Goal: Transaction & Acquisition: Purchase product/service

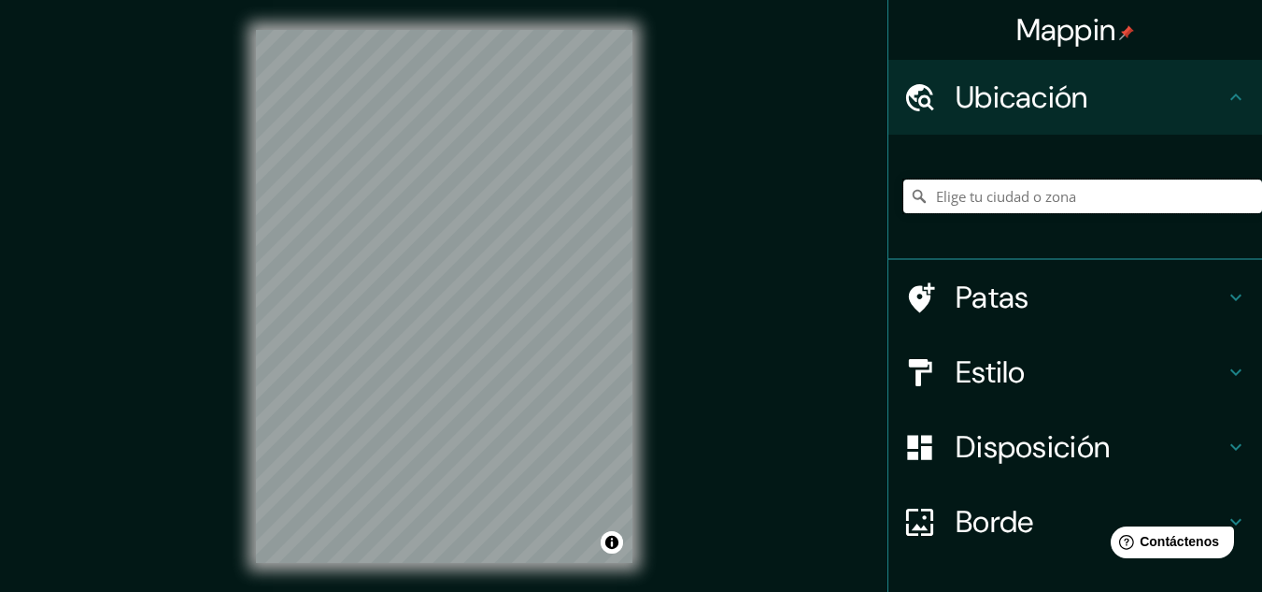
click at [1011, 201] on input "Elige tu ciudad o zona" at bounding box center [1083, 196] width 359 height 34
paste input "Casa [PERSON_NAME], Gral. [PERSON_NAME] 12, Ampliación [PERSON_NAME], Amp [PERS…"
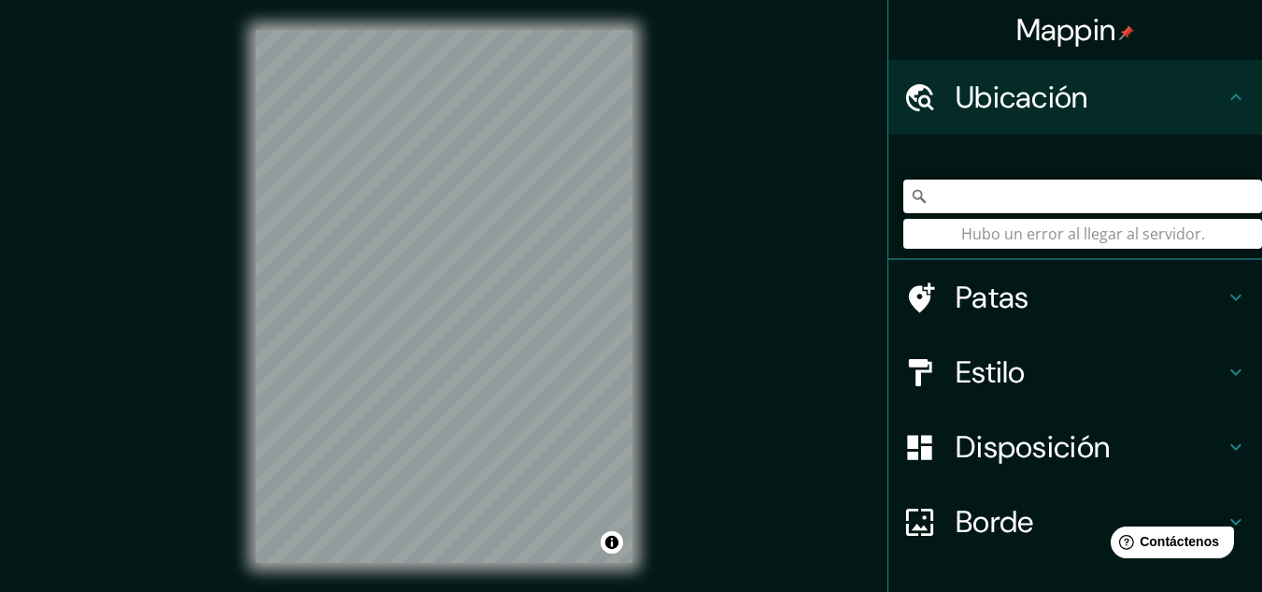
drag, startPoint x: 956, startPoint y: 194, endPoint x: 1276, endPoint y: 239, distance: 322.7
click at [1262, 239] on html "Mappin Ubicación [GEOGRAPHIC_DATA][PERSON_NAME], [GEOGRAPHIC_DATA]. [PERSON_NAM…" at bounding box center [631, 296] width 1262 height 592
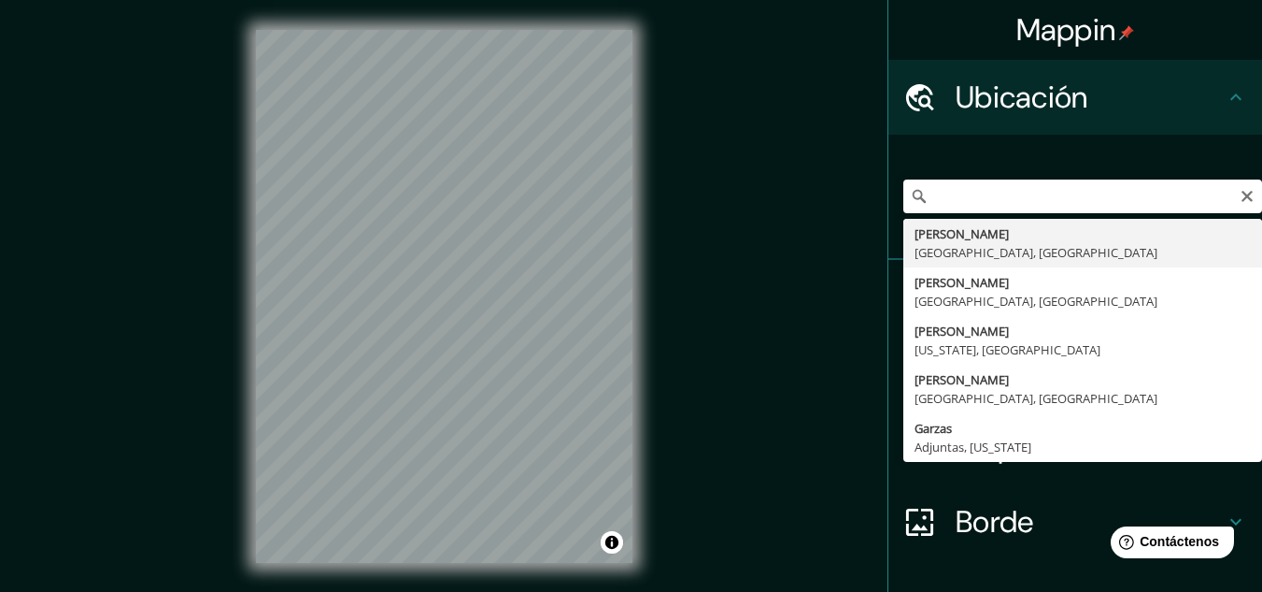
scroll to position [0, 0]
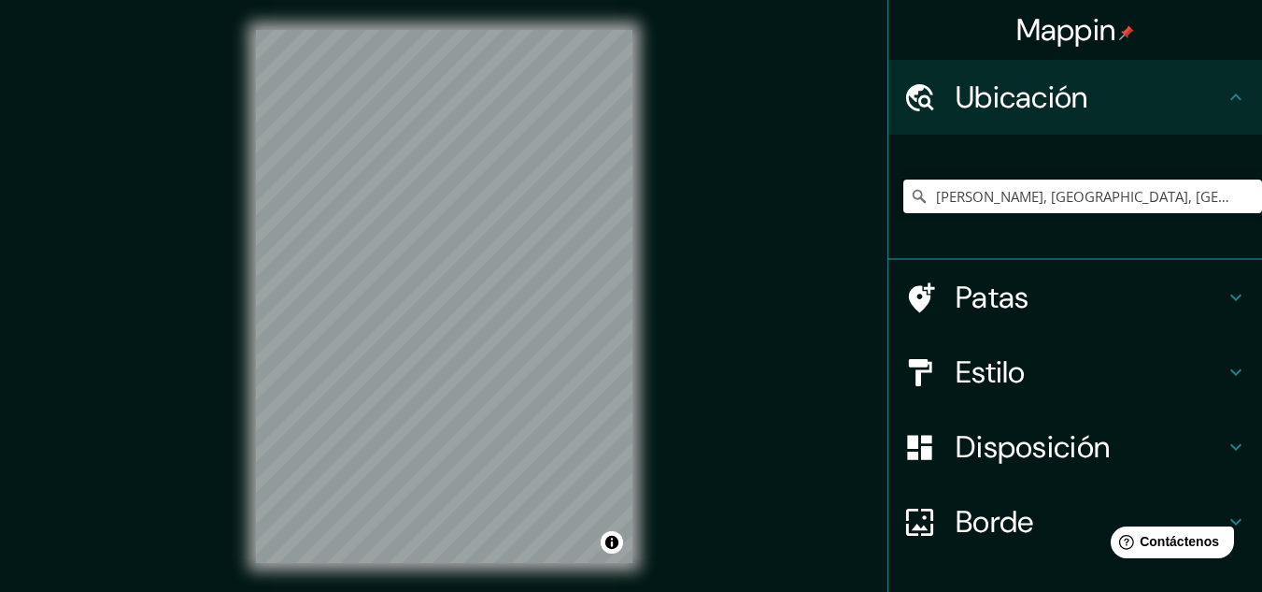
drag, startPoint x: 1165, startPoint y: 193, endPoint x: 680, endPoint y: 208, distance: 485.3
click at [680, 208] on div "Mappin Ubicación [PERSON_NAME], [GEOGRAPHIC_DATA], [GEOGRAPHIC_DATA] Patas Esti…" at bounding box center [631, 311] width 1262 height 622
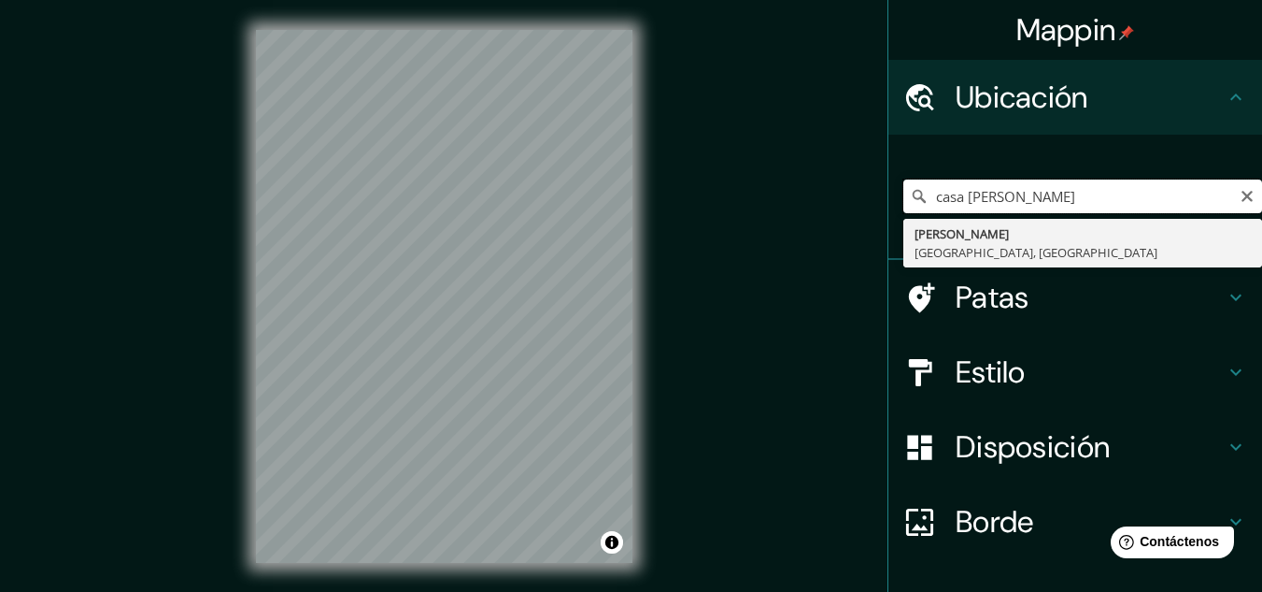
drag, startPoint x: 976, startPoint y: 199, endPoint x: 955, endPoint y: 199, distance: 20.6
click at [955, 199] on input "casa [PERSON_NAME]" at bounding box center [1083, 196] width 359 height 34
click at [949, 200] on input "casa [PERSON_NAME]" at bounding box center [1083, 196] width 359 height 34
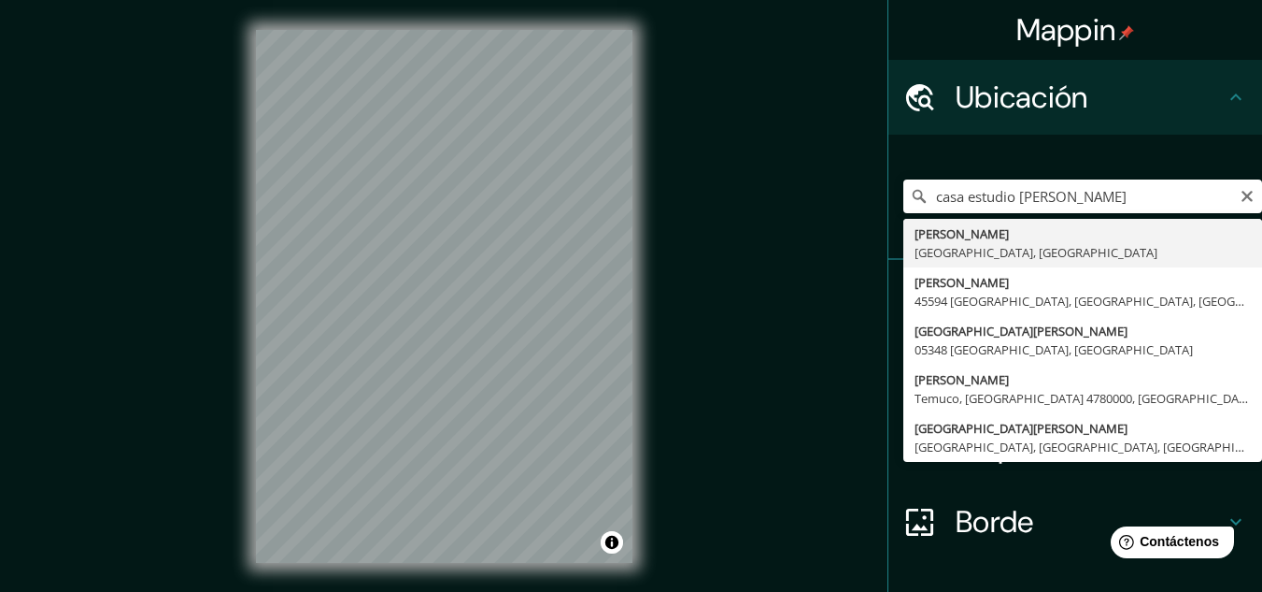
type input "[PERSON_NAME], [GEOGRAPHIC_DATA], [GEOGRAPHIC_DATA], [GEOGRAPHIC_DATA]"
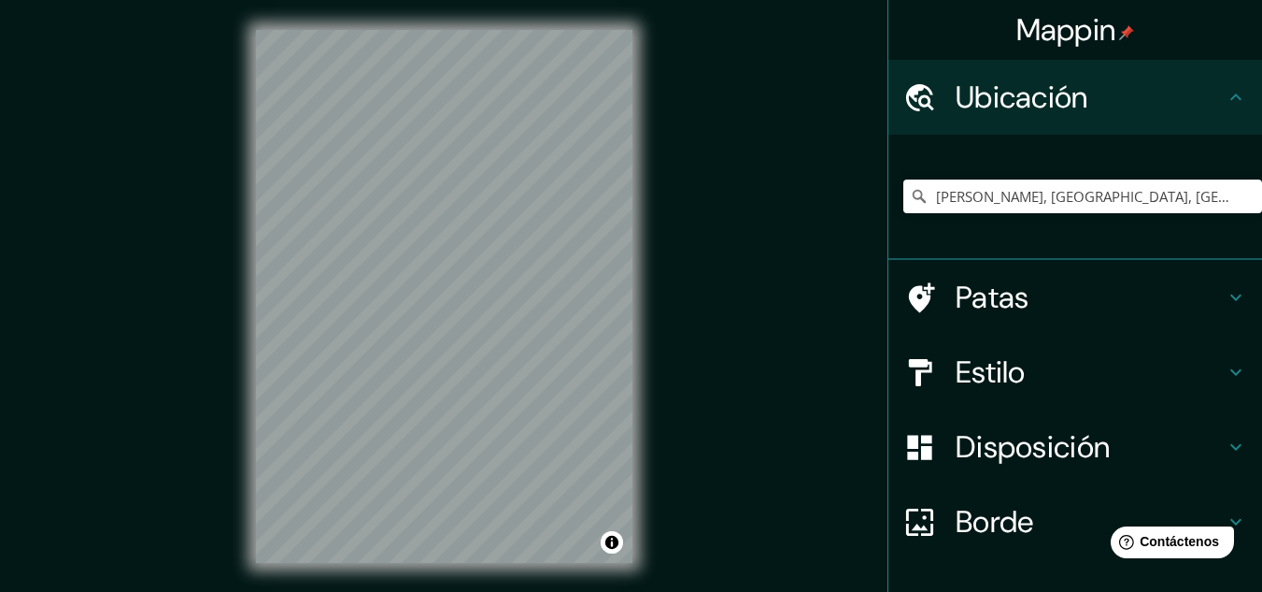
click at [1023, 363] on h4 "Estilo" at bounding box center [1090, 371] width 269 height 37
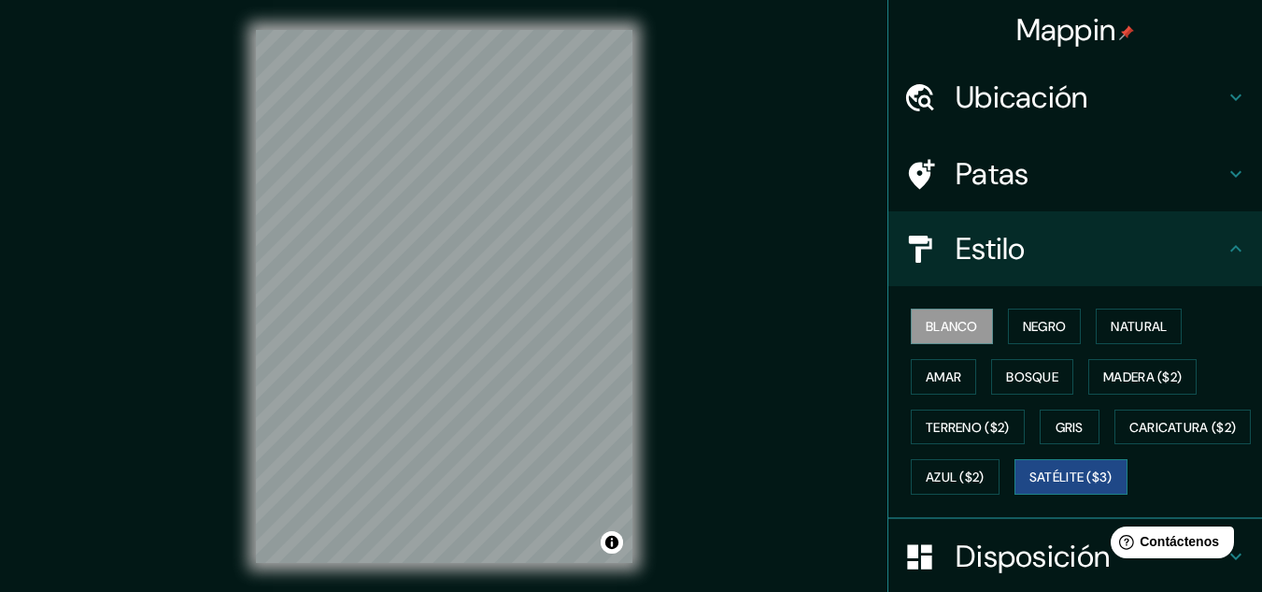
click at [1030, 486] on font "Satélite ($3)" at bounding box center [1071, 477] width 83 height 17
click at [1019, 70] on div "Ubicación" at bounding box center [1076, 97] width 374 height 75
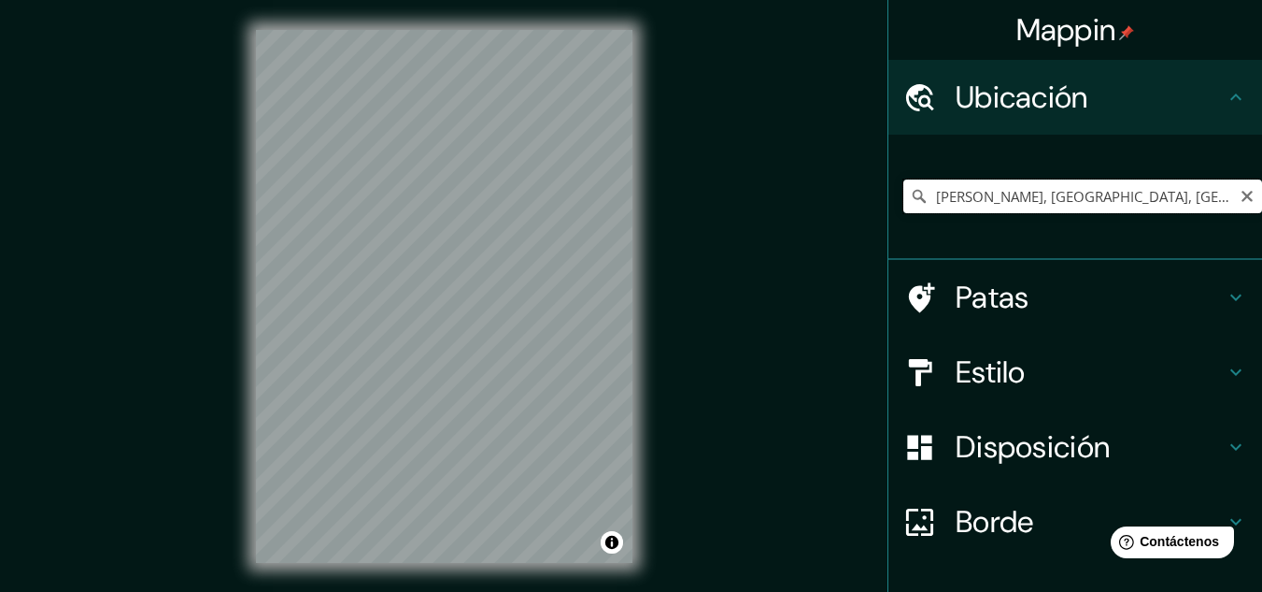
click at [1026, 205] on input "[PERSON_NAME], [GEOGRAPHIC_DATA], [GEOGRAPHIC_DATA], [GEOGRAPHIC_DATA]" at bounding box center [1083, 196] width 359 height 34
click at [952, 197] on input "[PERSON_NAME], [GEOGRAPHIC_DATA], [GEOGRAPHIC_DATA], [GEOGRAPHIC_DATA]" at bounding box center [1083, 196] width 359 height 34
click at [1160, 196] on input "[PERSON_NAME], [GEOGRAPHIC_DATA], [GEOGRAPHIC_DATA], [GEOGRAPHIC_DATA]" at bounding box center [1083, 196] width 359 height 34
click at [420, 204] on div "Mappin Ubicación [PERSON_NAME], [GEOGRAPHIC_DATA], [GEOGRAPHIC_DATA], [GEOGRAPH…" at bounding box center [631, 311] width 1262 height 622
click at [1176, 196] on input "[PERSON_NAME], [GEOGRAPHIC_DATA], [GEOGRAPHIC_DATA], [GEOGRAPHIC_DATA]" at bounding box center [1083, 196] width 359 height 34
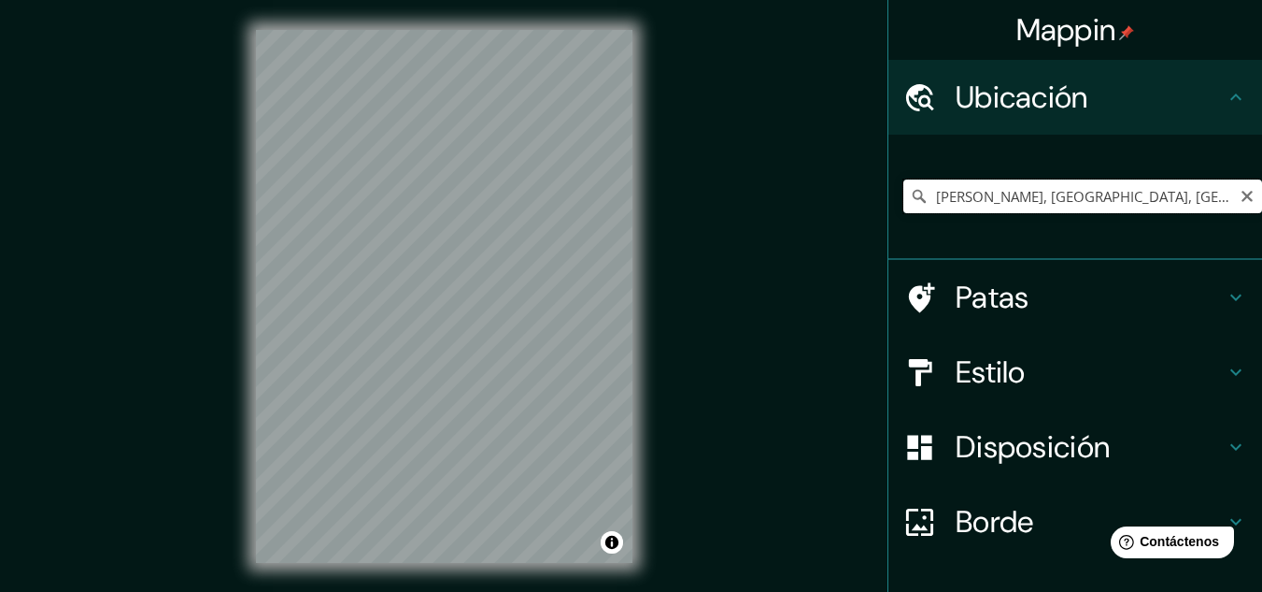
click at [1077, 192] on input "[PERSON_NAME], [GEOGRAPHIC_DATA], [GEOGRAPHIC_DATA], [GEOGRAPHIC_DATA]" at bounding box center [1083, 196] width 359 height 34
click at [1221, 199] on input "[PERSON_NAME], [GEOGRAPHIC_DATA], [GEOGRAPHIC_DATA], [GEOGRAPHIC_DATA]" at bounding box center [1083, 196] width 359 height 34
click at [1240, 200] on icon "Claro" at bounding box center [1247, 196] width 15 height 15
paste input "19.411521, -99.192856"
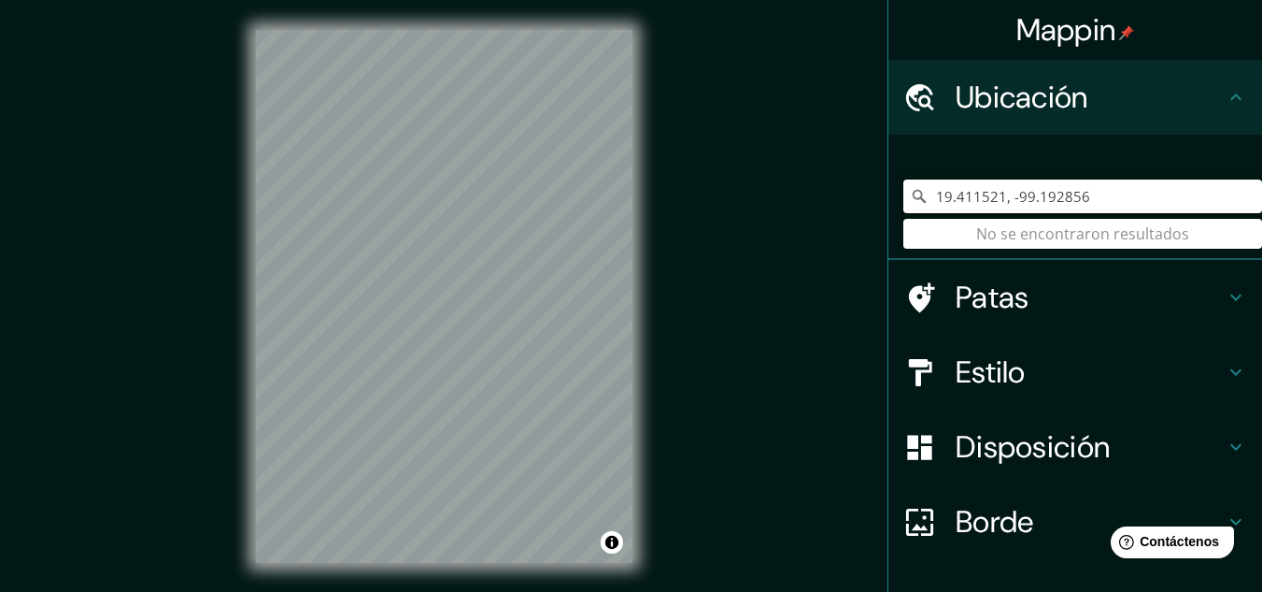
drag, startPoint x: 1123, startPoint y: 195, endPoint x: 903, endPoint y: 216, distance: 221.5
click at [904, 216] on div "19.411521, -99.192856 No se encontraron resultados" at bounding box center [1083, 196] width 359 height 93
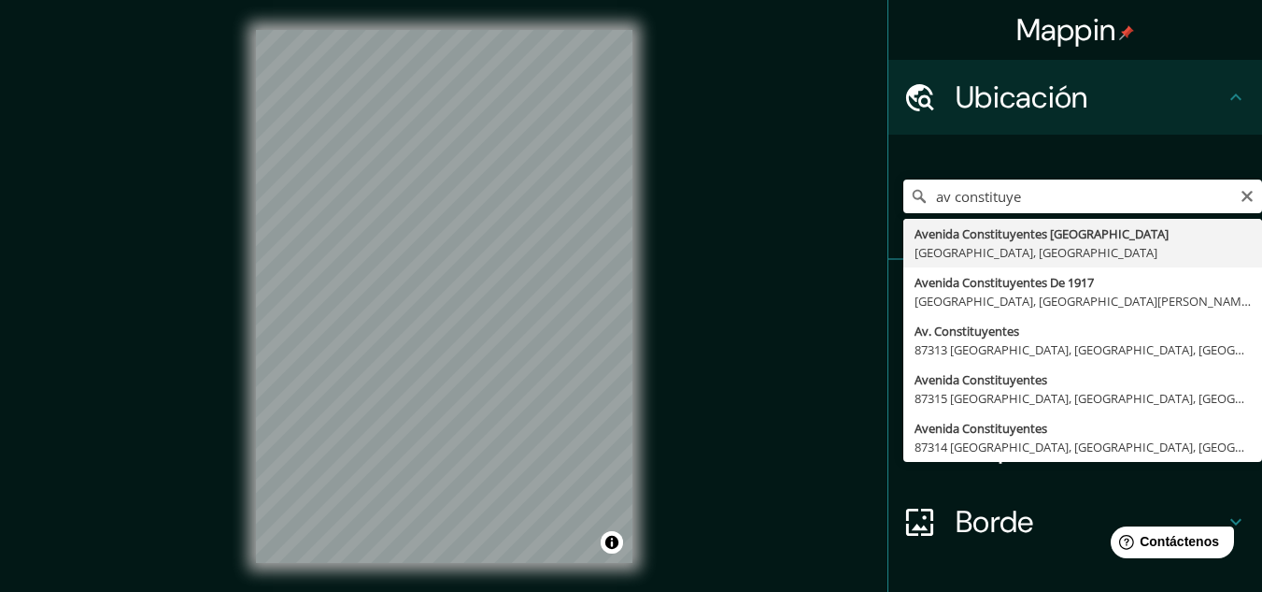
type input "[GEOGRAPHIC_DATA], [GEOGRAPHIC_DATA], [GEOGRAPHIC_DATA], [GEOGRAPHIC_DATA]"
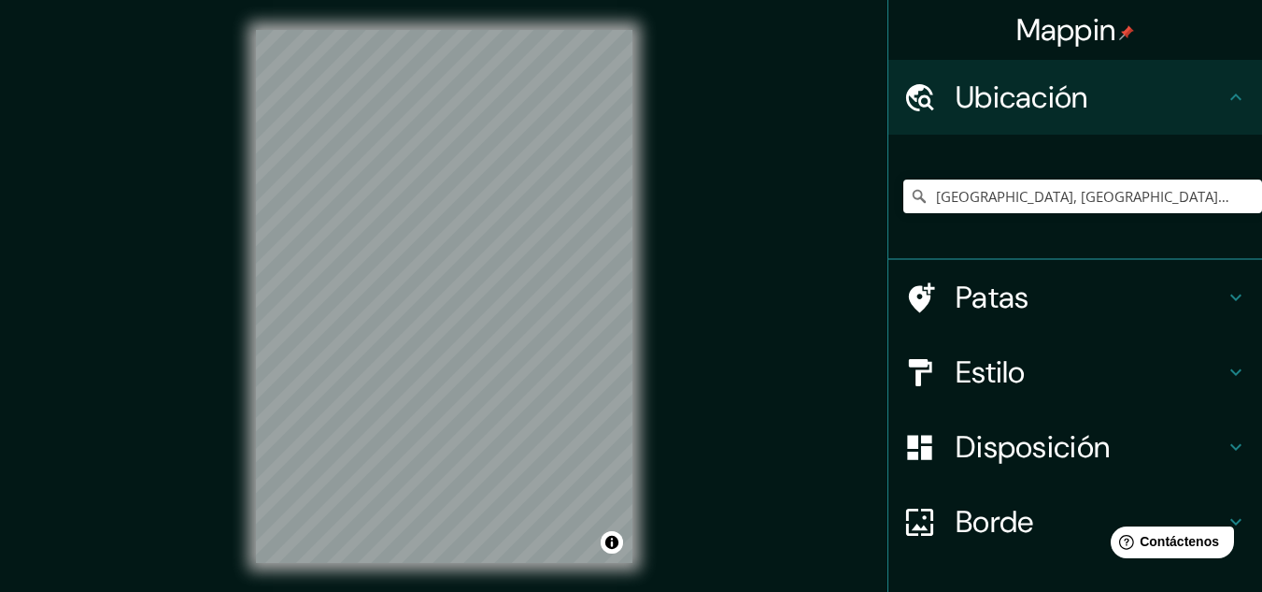
click at [486, 578] on div "© Mapbox © OpenStreetMap Improve this map © Maxar" at bounding box center [444, 296] width 436 height 592
click at [1076, 184] on input "[GEOGRAPHIC_DATA], [GEOGRAPHIC_DATA], [GEOGRAPHIC_DATA], [GEOGRAPHIC_DATA]" at bounding box center [1083, 196] width 359 height 34
click at [1240, 201] on icon "Claro" at bounding box center [1247, 196] width 15 height 15
paste input "Museo Nacional de Historia [PERSON_NAME][GEOGRAPHIC_DATA]"
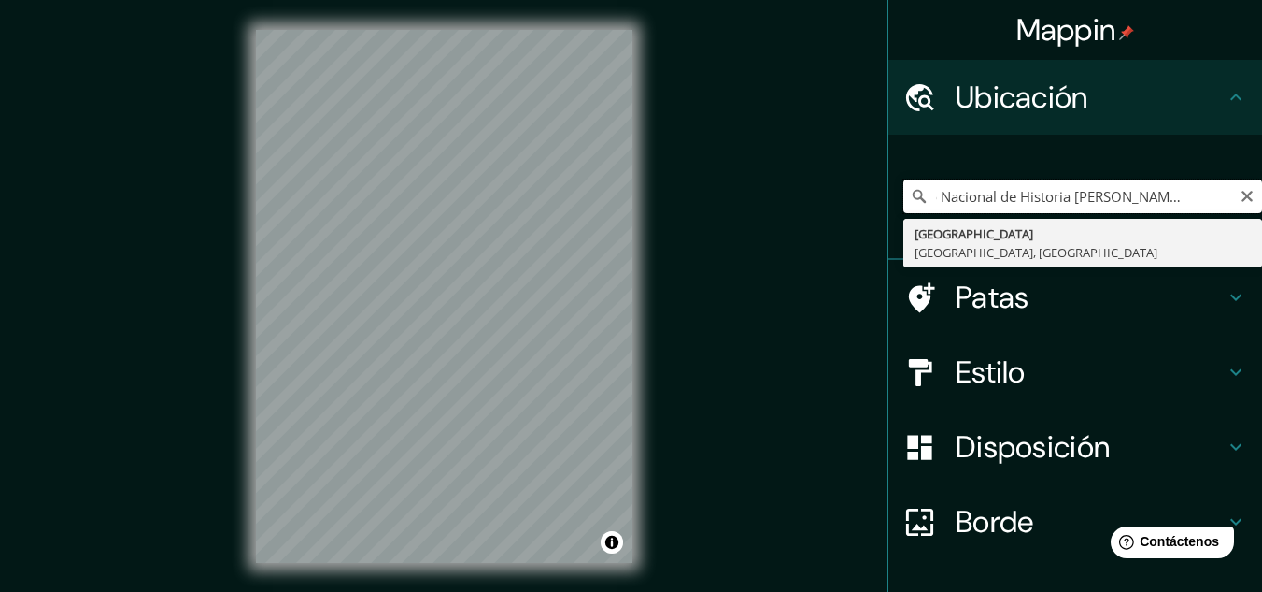
click at [1070, 204] on input "Museo Nacional de Historia [PERSON_NAME][GEOGRAPHIC_DATA]" at bounding box center [1083, 196] width 359 height 34
click at [1214, 203] on input "Museo Nacional de Historia [PERSON_NAME][GEOGRAPHIC_DATA]" at bounding box center [1083, 196] width 359 height 34
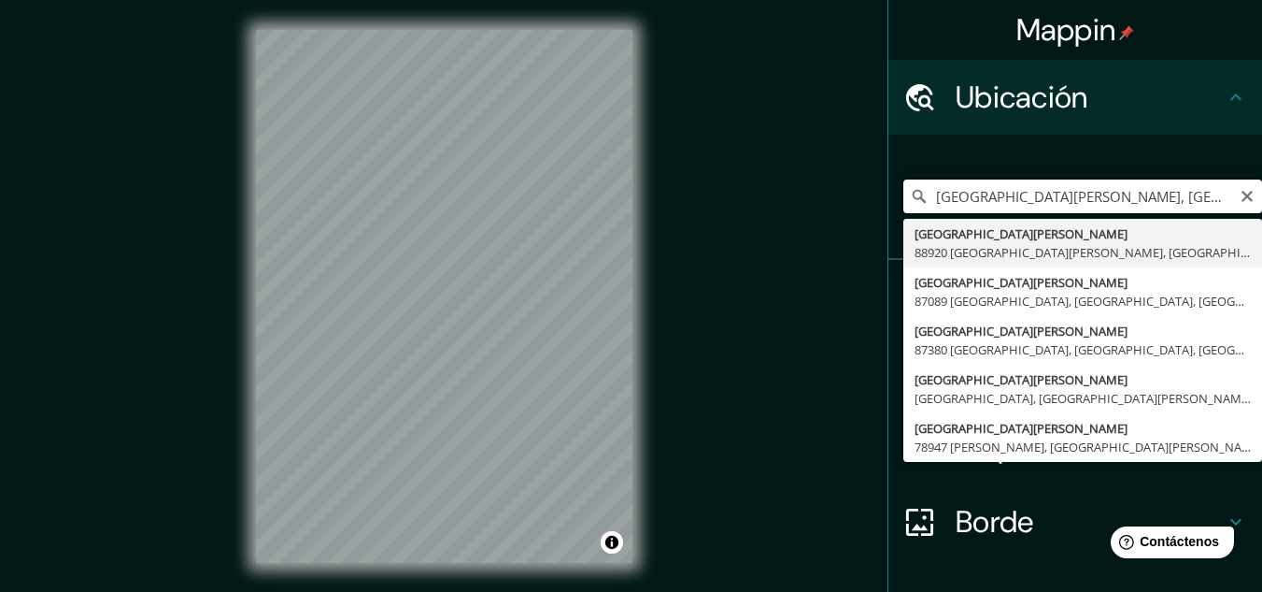
scroll to position [0, 0]
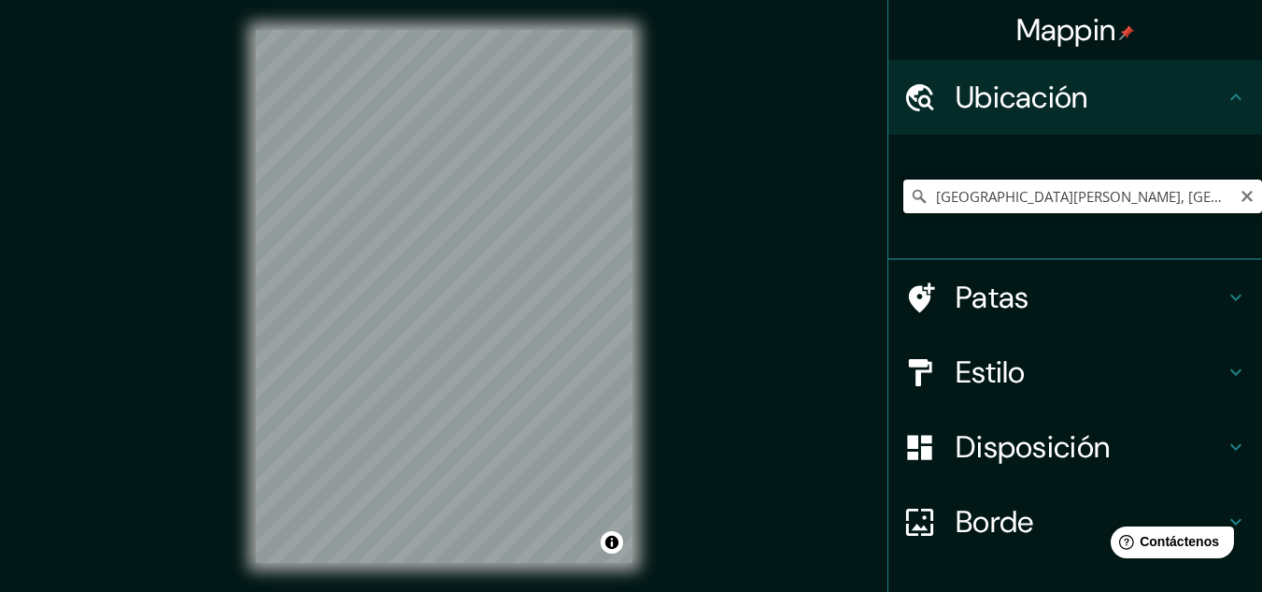
click at [1069, 193] on input "[GEOGRAPHIC_DATA][PERSON_NAME], [GEOGRAPHIC_DATA][PERSON_NAME], [GEOGRAPHIC_DAT…" at bounding box center [1083, 196] width 359 height 34
click at [1028, 196] on input "[GEOGRAPHIC_DATA][PERSON_NAME], [GEOGRAPHIC_DATA][PERSON_NAME], [GEOGRAPHIC_DAT…" at bounding box center [1083, 196] width 359 height 34
click at [625, 189] on div "Mappin Ubicación [GEOGRAPHIC_DATA][PERSON_NAME], 88920 [GEOGRAPHIC_DATA][PERSON…" at bounding box center [631, 311] width 1262 height 622
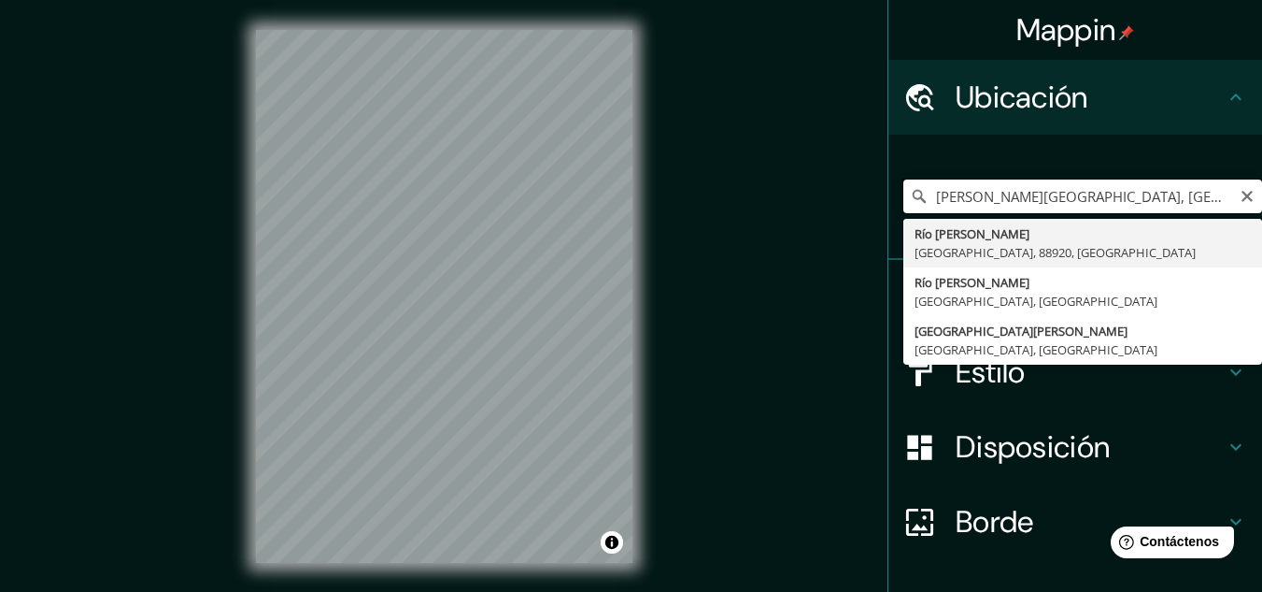
click at [1075, 201] on input "[PERSON_NAME][GEOGRAPHIC_DATA], [GEOGRAPHIC_DATA][PERSON_NAME], [GEOGRAPHIC_DAT…" at bounding box center [1083, 196] width 359 height 34
drag, startPoint x: 1075, startPoint y: 201, endPoint x: 1166, endPoint y: 198, distance: 91.6
click at [1166, 198] on input "[PERSON_NAME][GEOGRAPHIC_DATA], [GEOGRAPHIC_DATA][PERSON_NAME], [GEOGRAPHIC_DAT…" at bounding box center [1083, 196] width 359 height 34
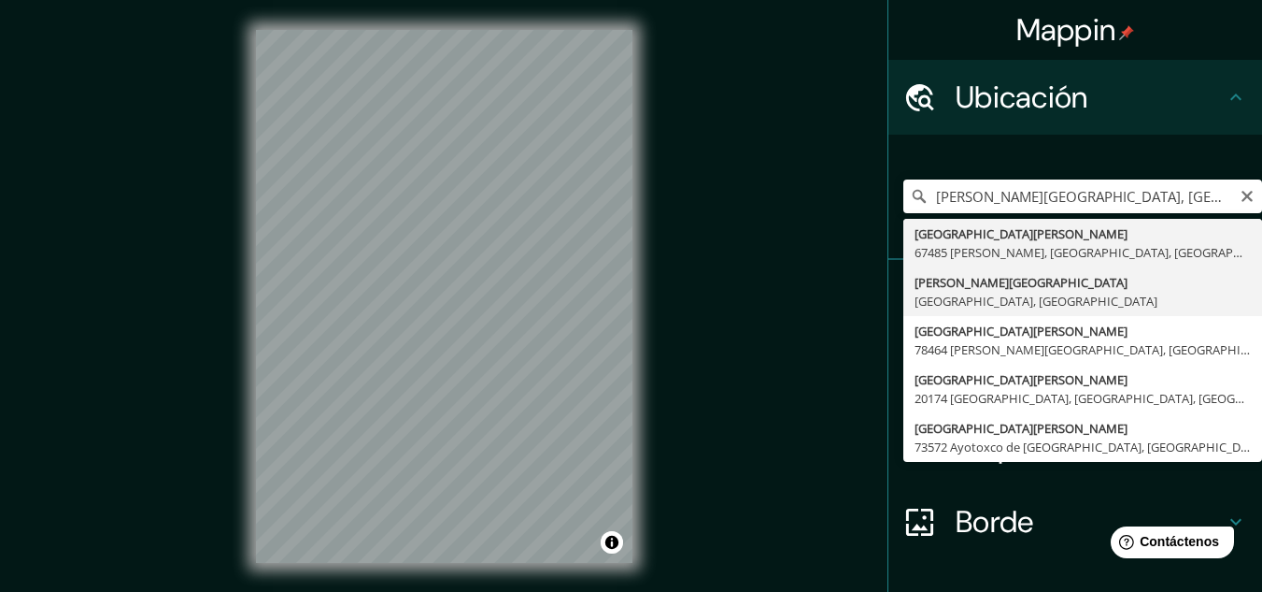
type input "[PERSON_NAME][GEOGRAPHIC_DATA], [GEOGRAPHIC_DATA], [GEOGRAPHIC_DATA], [GEOGRAPH…"
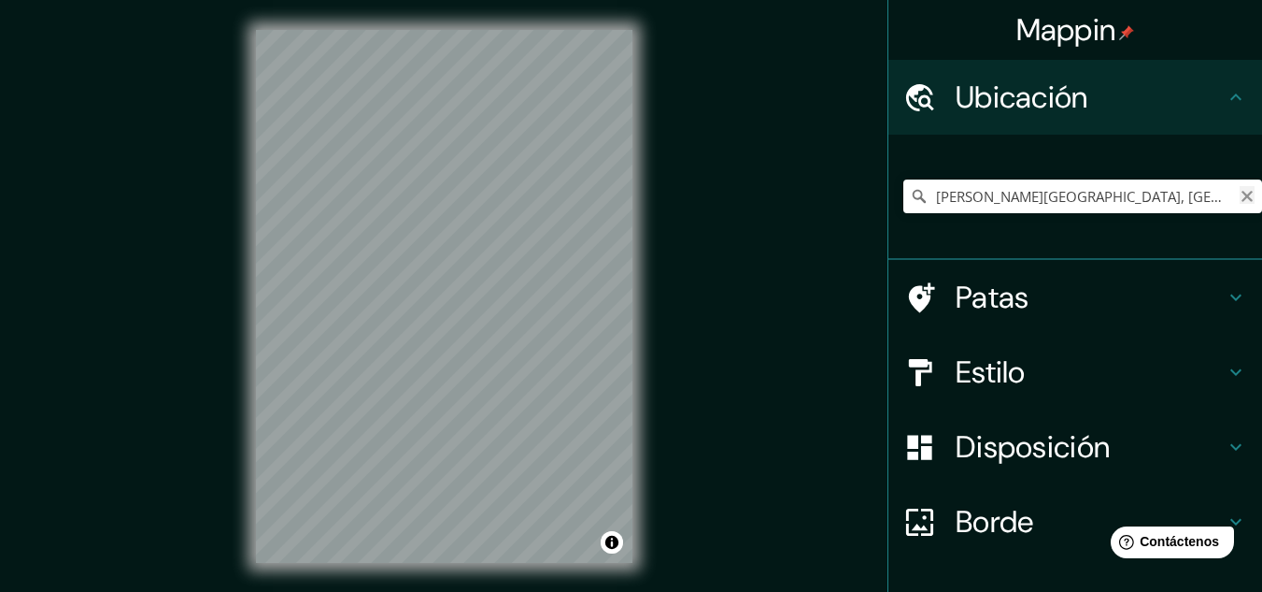
click at [1242, 196] on icon "Claro" at bounding box center [1247, 196] width 11 height 11
paste input "Av. [STREET_ADDRESS][PERSON_NAME][PERSON_NAME]"
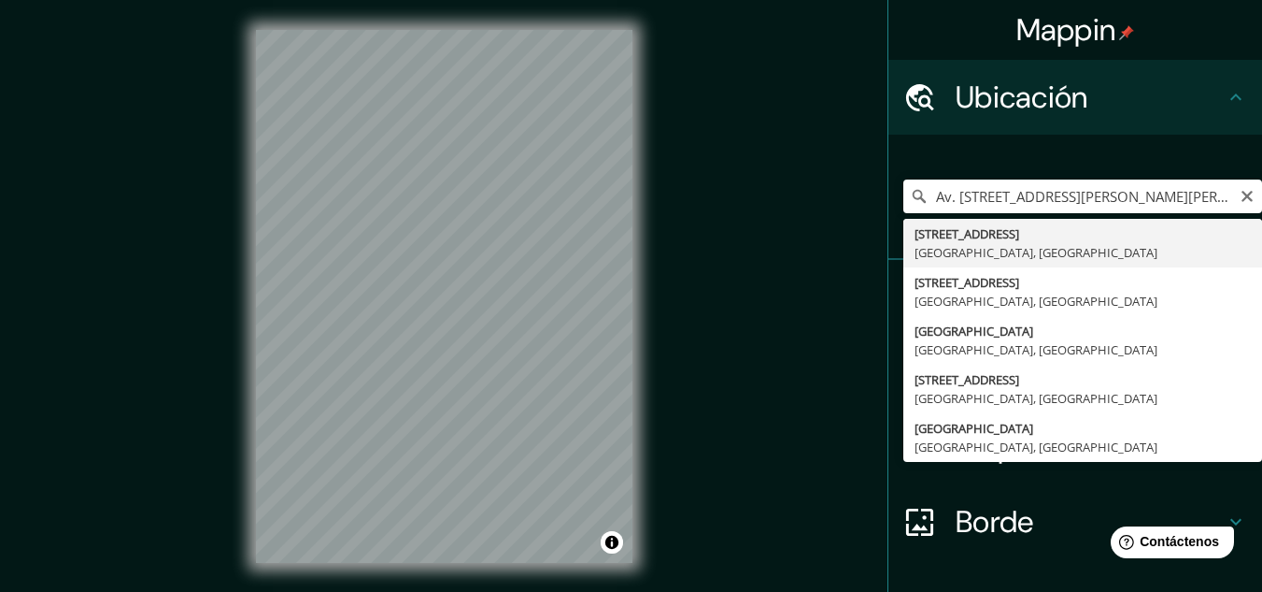
type input "[STREET_ADDRESS]"
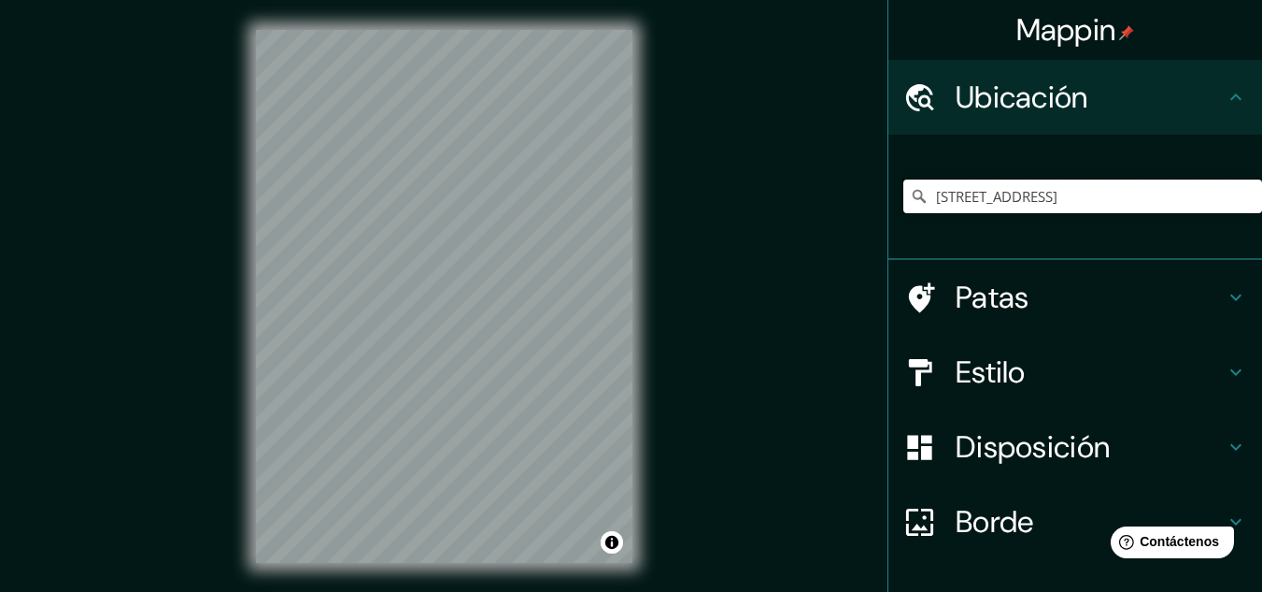
scroll to position [0, 0]
click at [654, 239] on div "© Mapbox © OpenStreetMap Improve this map © Maxar" at bounding box center [444, 296] width 436 height 592
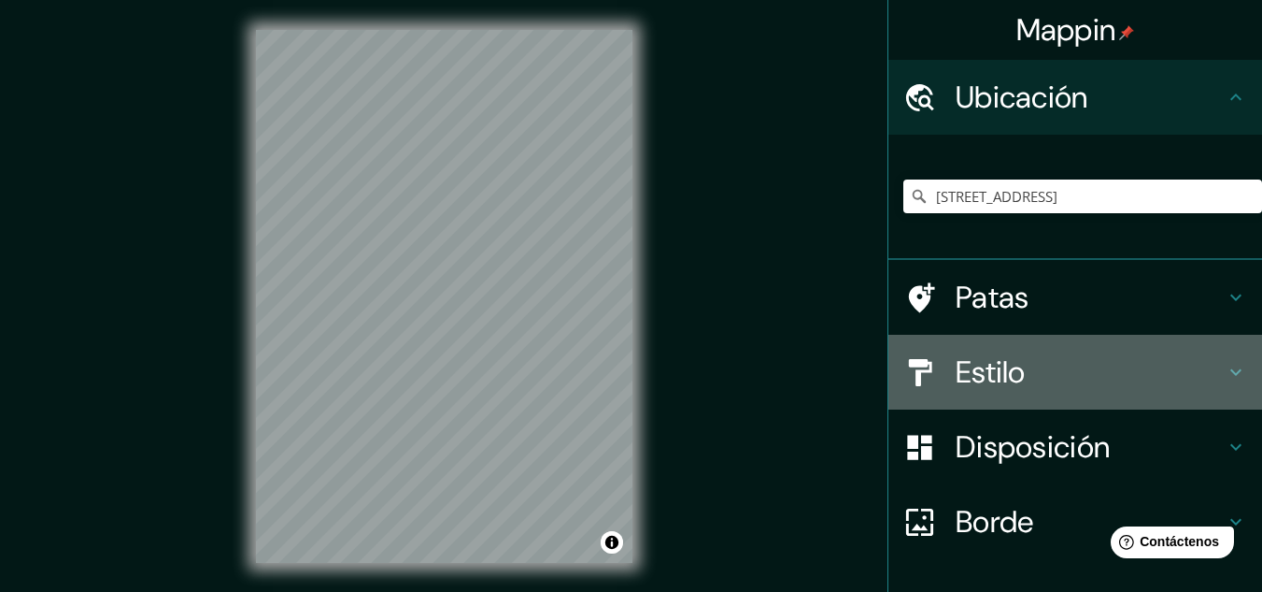
click at [1040, 372] on h4 "Estilo" at bounding box center [1090, 371] width 269 height 37
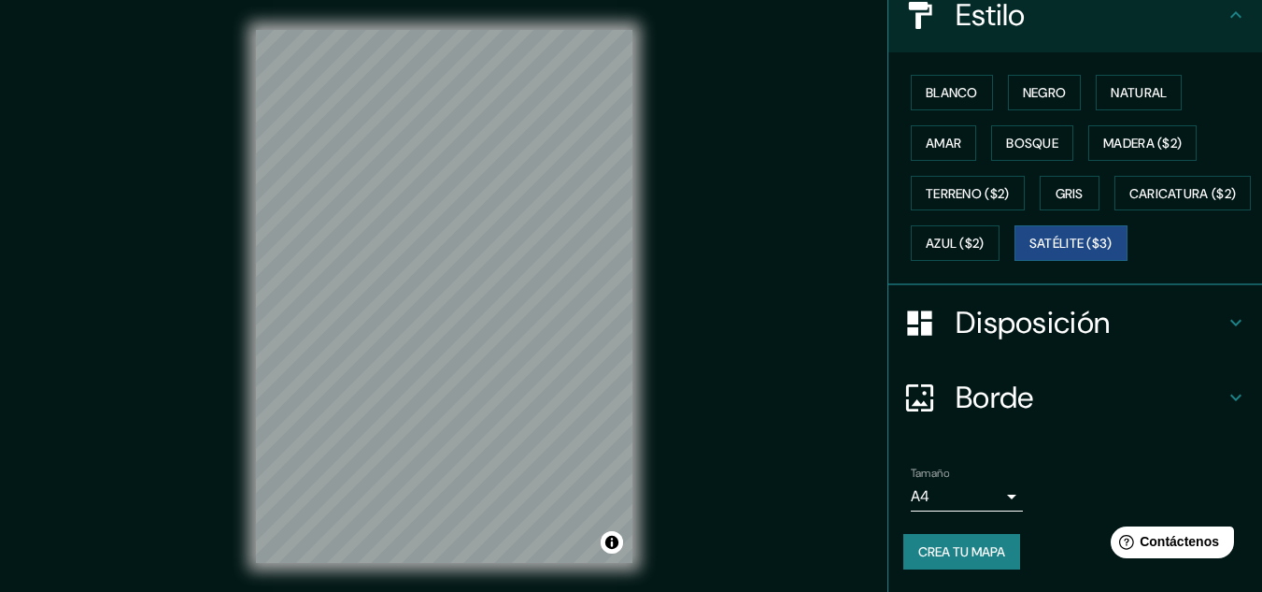
click at [1042, 339] on font "Disposición" at bounding box center [1033, 322] width 154 height 39
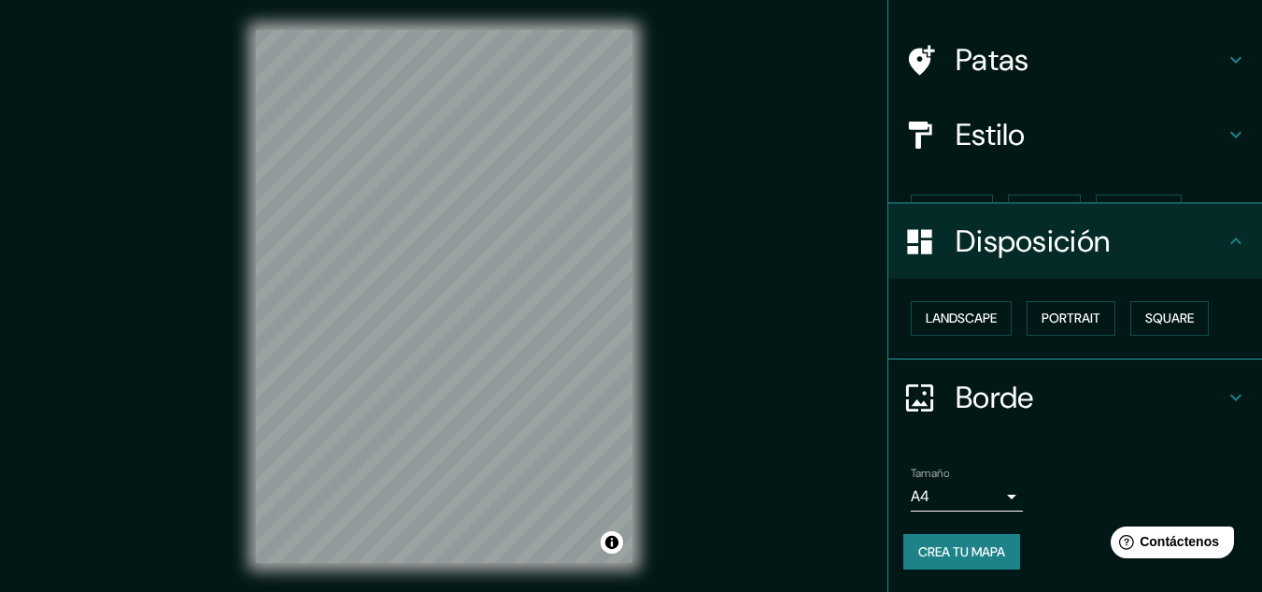
scroll to position [82, 0]
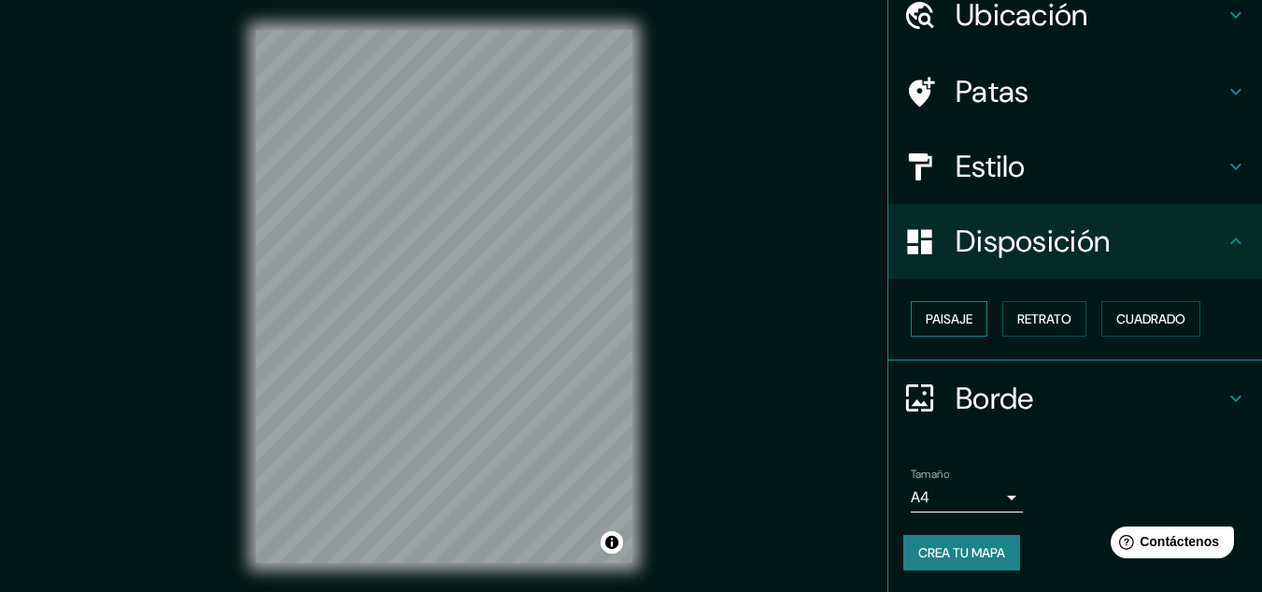
click at [967, 311] on button "Paisaje" at bounding box center [949, 319] width 77 height 36
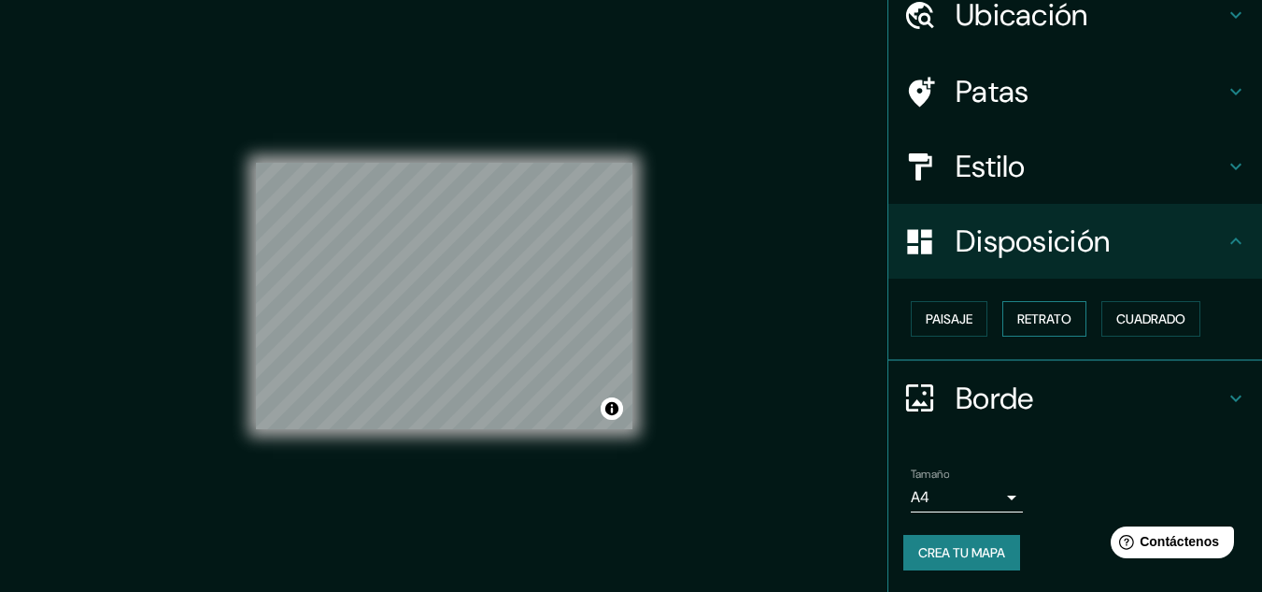
click at [1004, 314] on button "Retrato" at bounding box center [1045, 319] width 84 height 36
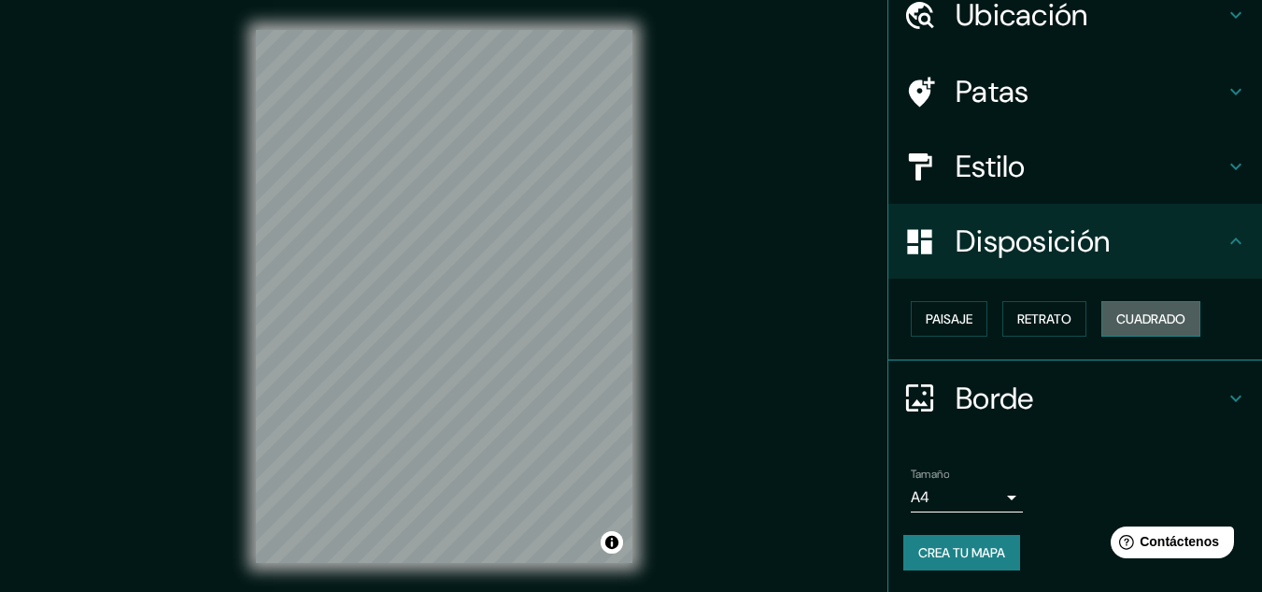
click at [1117, 321] on font "Cuadrado" at bounding box center [1151, 318] width 69 height 17
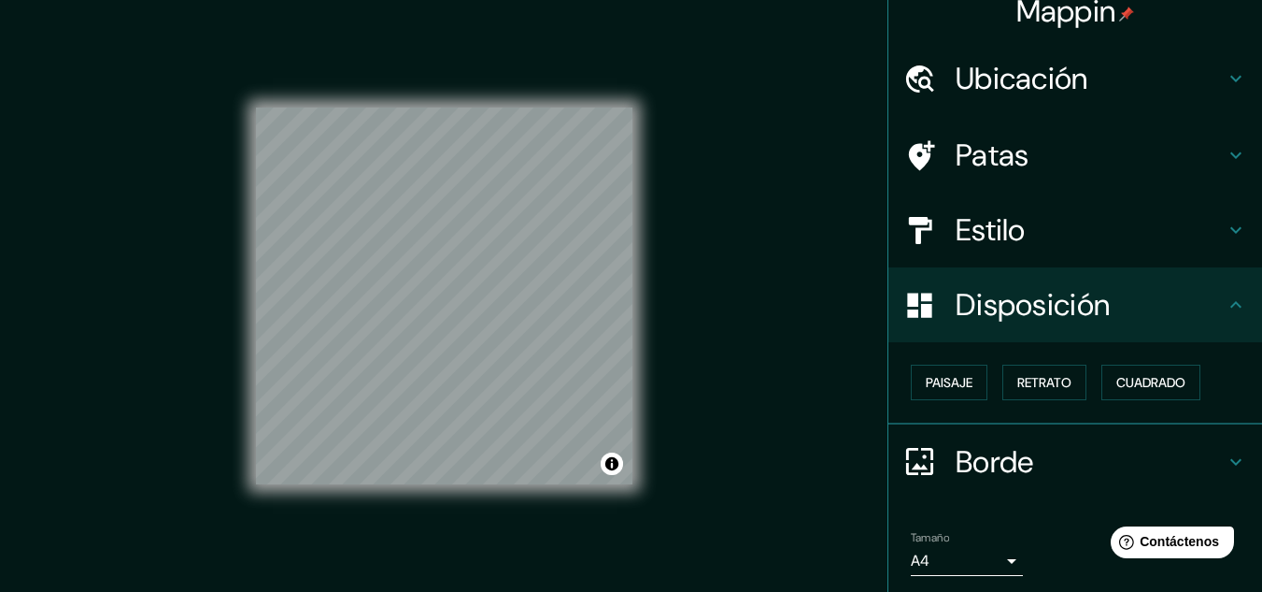
scroll to position [0, 0]
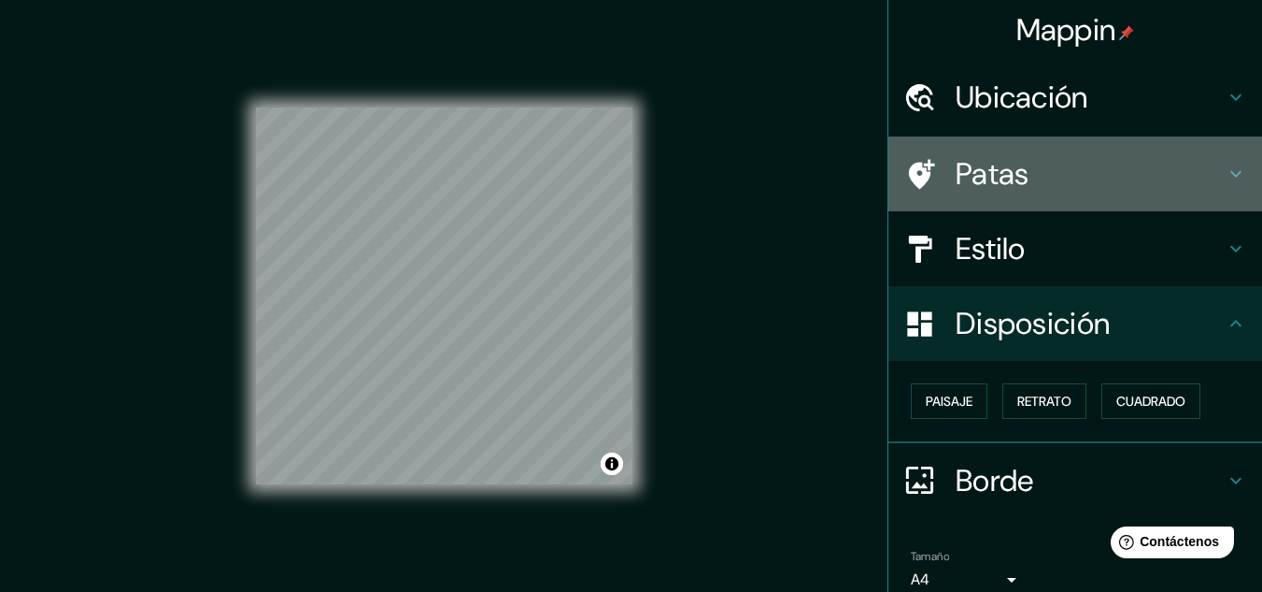
click at [1058, 174] on h4 "Patas" at bounding box center [1090, 173] width 269 height 37
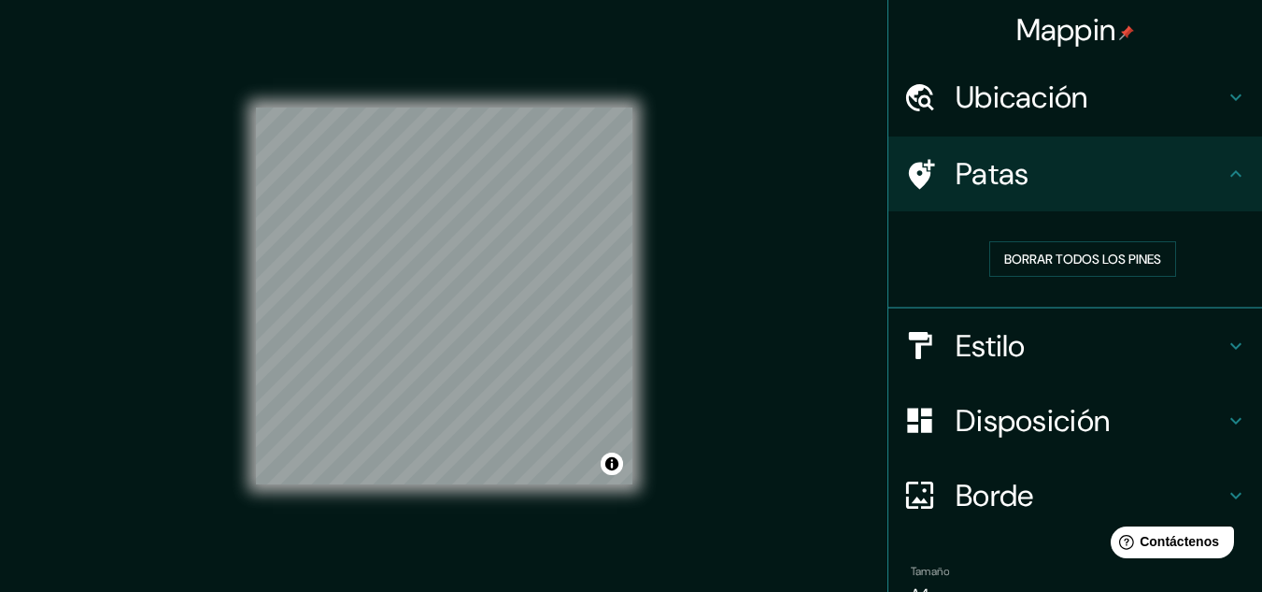
click at [1040, 338] on h4 "Estilo" at bounding box center [1090, 345] width 269 height 37
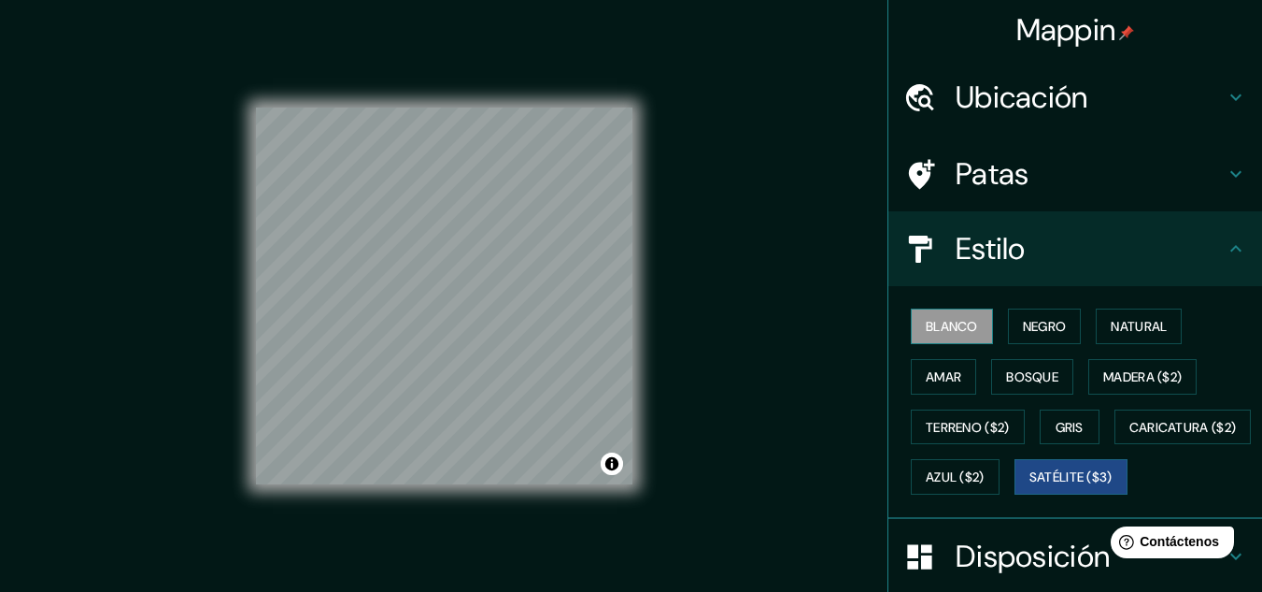
click at [937, 332] on font "Blanco" at bounding box center [952, 326] width 52 height 17
click at [1023, 334] on font "Negro" at bounding box center [1045, 326] width 44 height 17
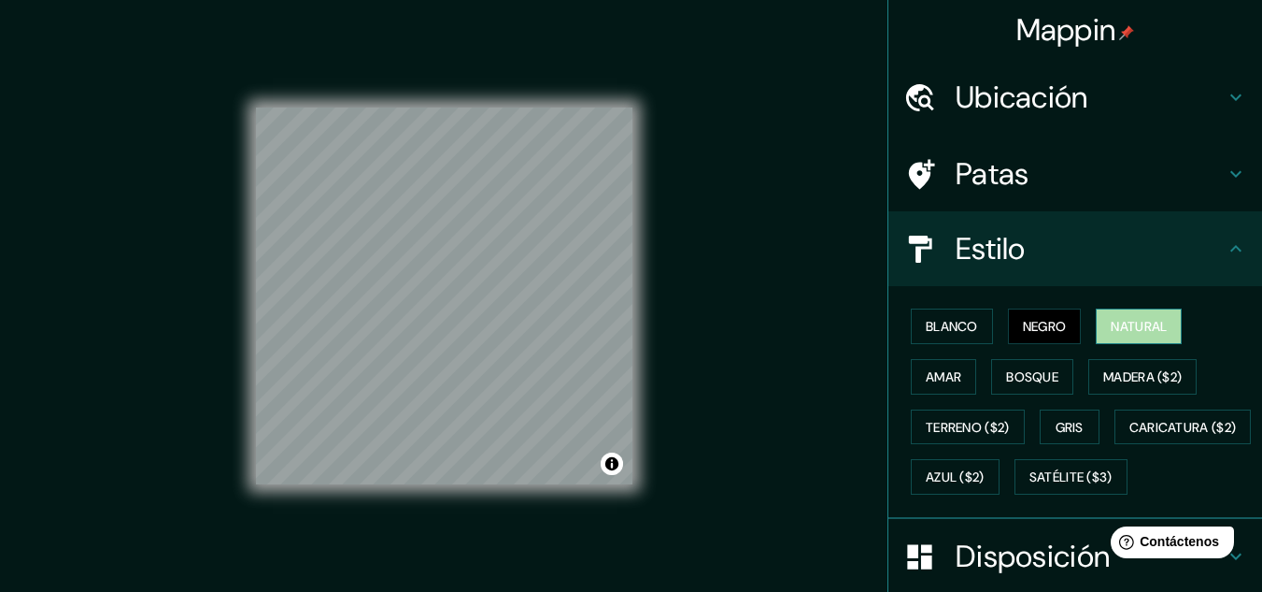
click at [1111, 331] on font "Natural" at bounding box center [1139, 326] width 56 height 17
click at [952, 372] on button "Amar" at bounding box center [943, 377] width 65 height 36
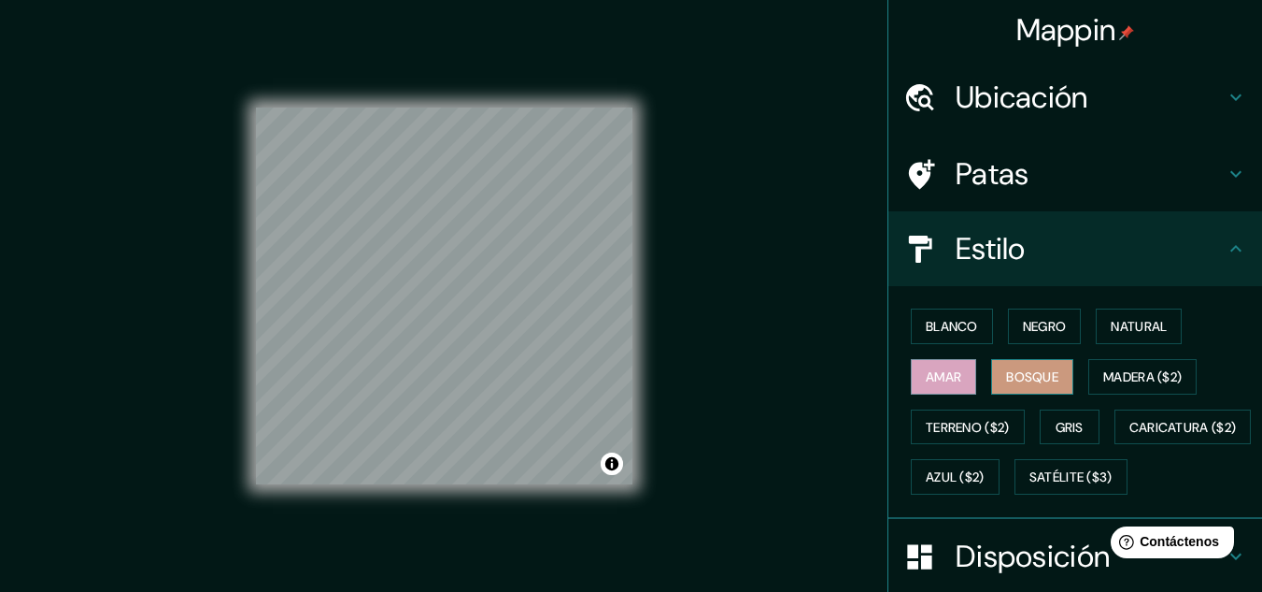
click at [1020, 364] on font "Bosque" at bounding box center [1032, 376] width 52 height 24
click at [1116, 372] on font "Madera ($2)" at bounding box center [1143, 376] width 78 height 17
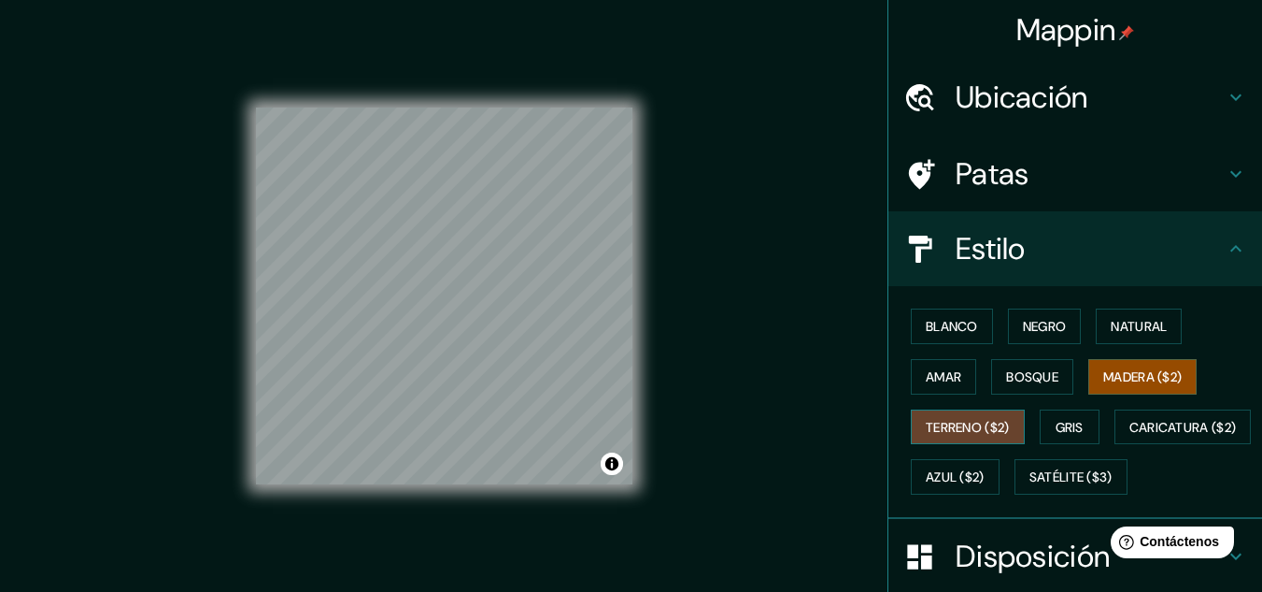
click at [942, 427] on font "Terreno ($2)" at bounding box center [968, 427] width 84 height 17
click at [1029, 430] on div "Blanco Negro Natural [PERSON_NAME] ($2) Terreno ($2) Gris Caricatura ($2) Azul …" at bounding box center [1083, 401] width 359 height 201
click at [1056, 431] on font "Gris" at bounding box center [1070, 427] width 28 height 17
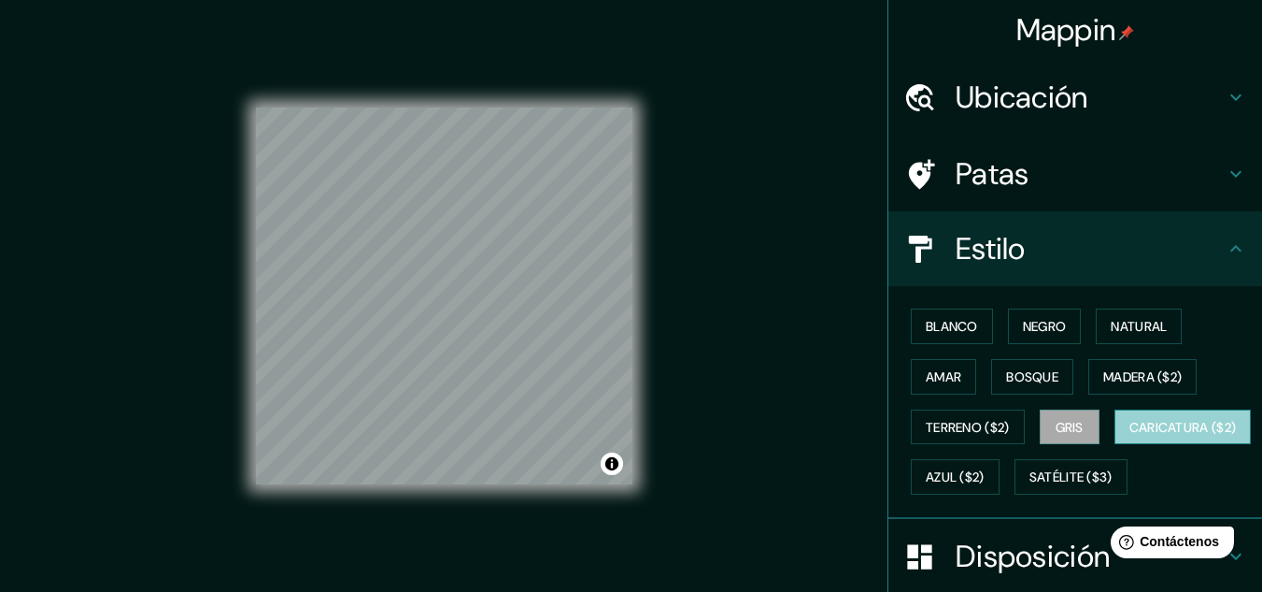
click at [1130, 435] on font "Caricatura ($2)" at bounding box center [1183, 427] width 107 height 17
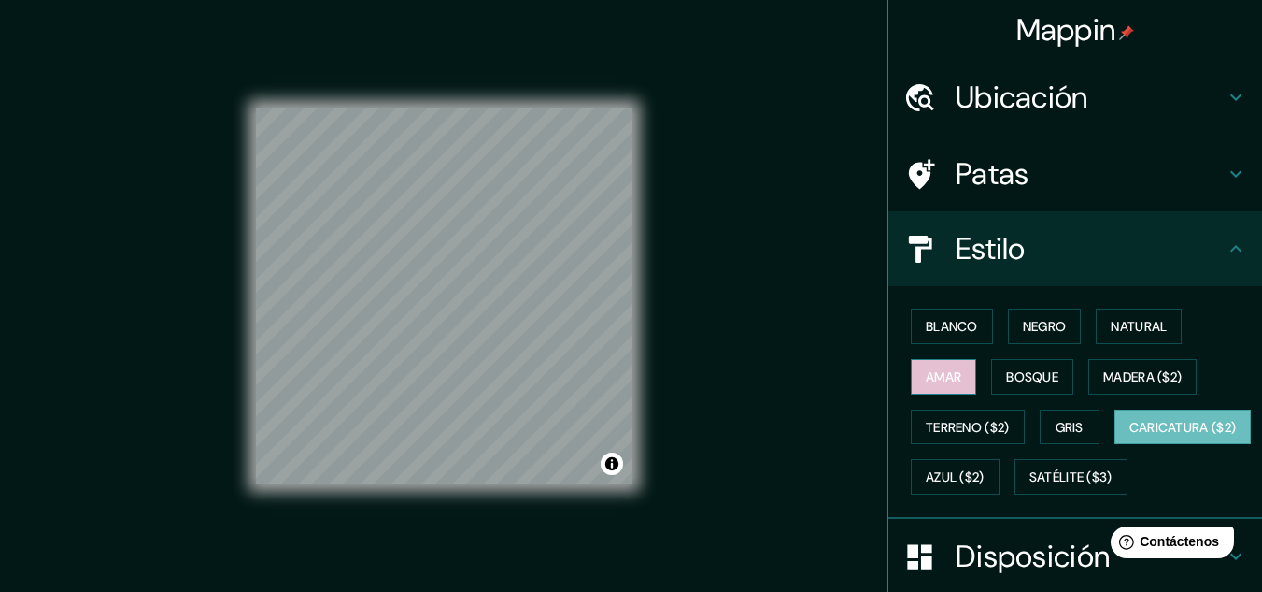
click at [934, 378] on font "Amar" at bounding box center [944, 376] width 36 height 17
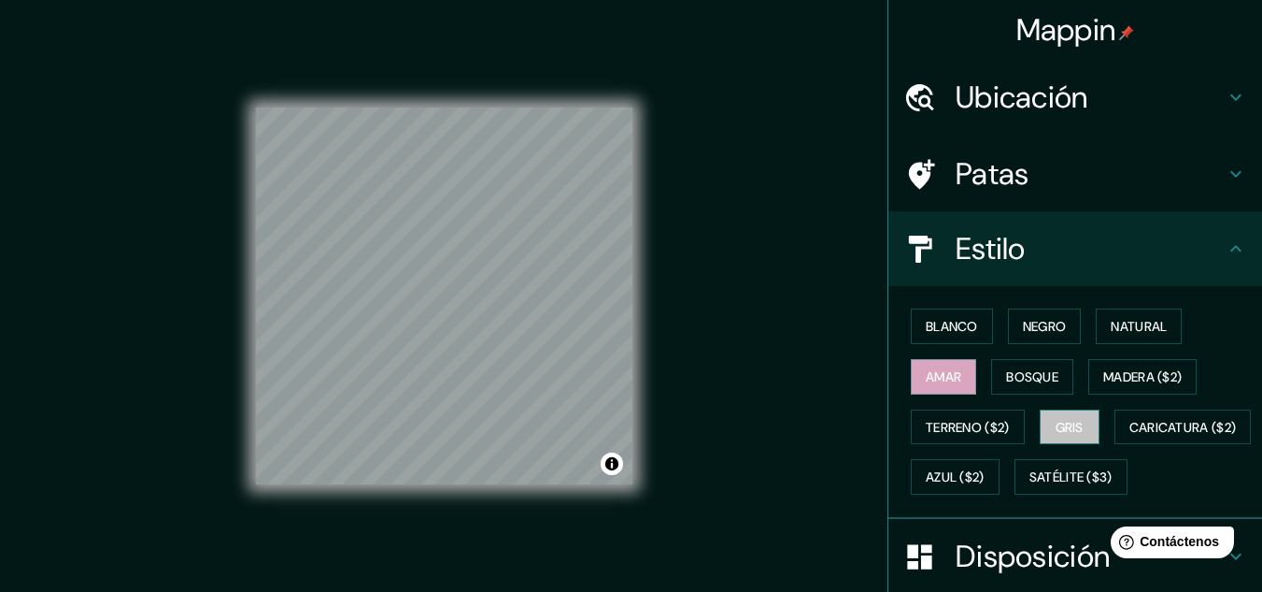
click at [1040, 421] on button "Gris" at bounding box center [1070, 427] width 60 height 36
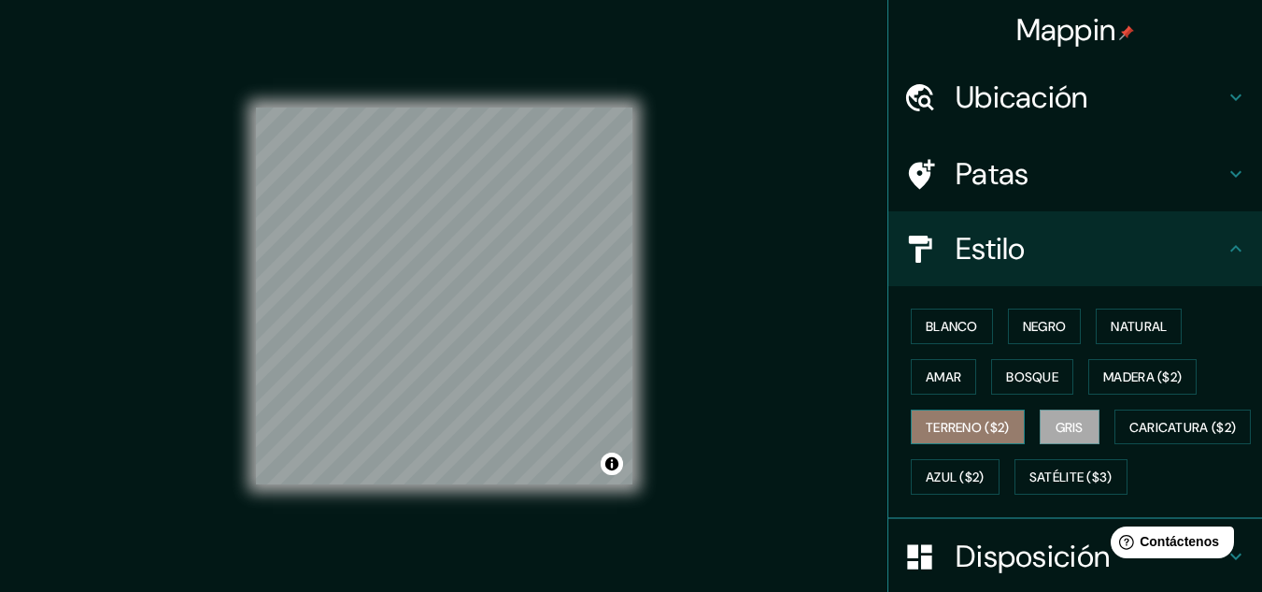
click at [1001, 425] on font "Terreno ($2)" at bounding box center [968, 427] width 84 height 17
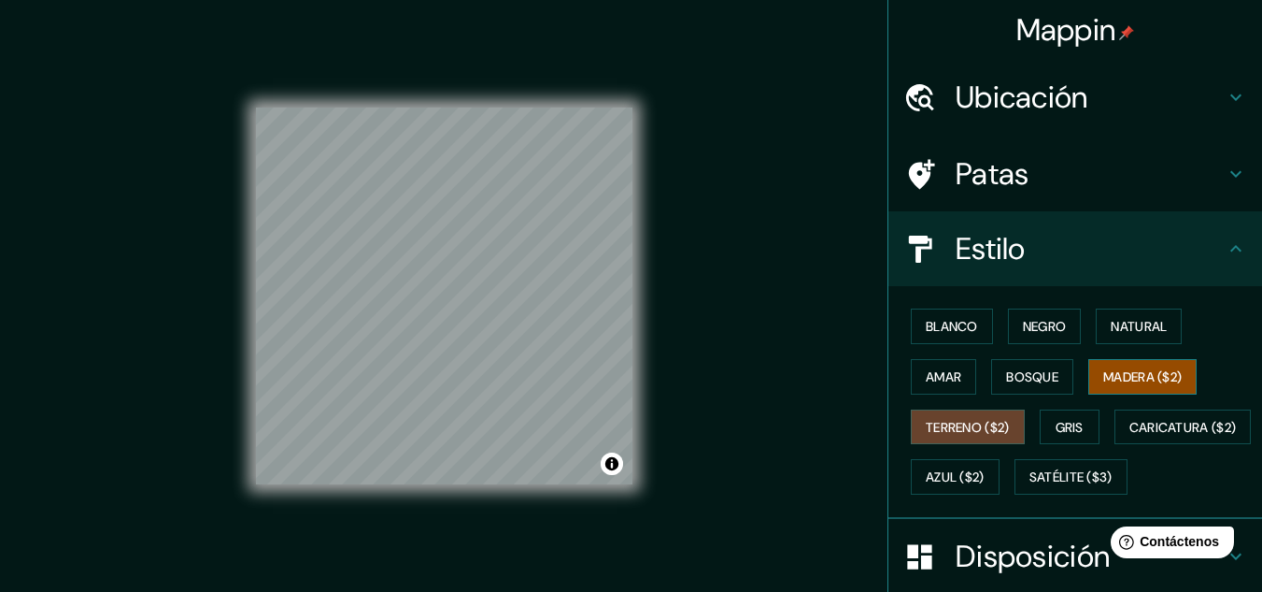
click at [1133, 374] on font "Madera ($2)" at bounding box center [1143, 376] width 78 height 17
click at [940, 386] on font "Amar" at bounding box center [944, 376] width 36 height 24
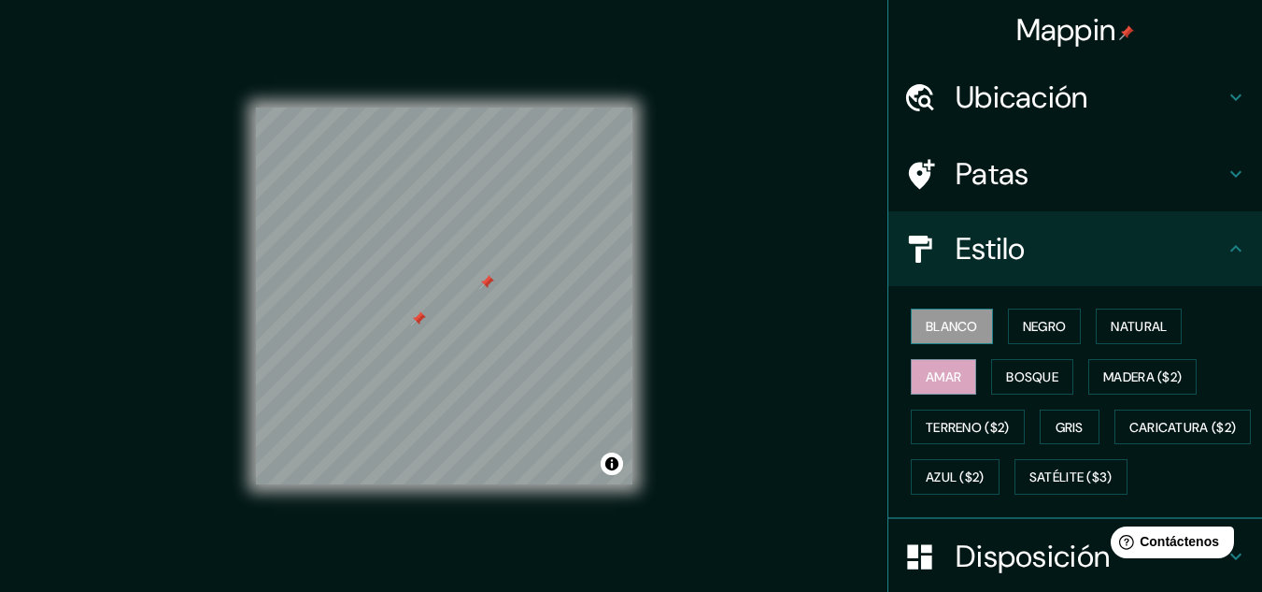
click at [954, 319] on font "Blanco" at bounding box center [952, 326] width 52 height 17
click at [998, 359] on button "Bosque" at bounding box center [1032, 377] width 82 height 36
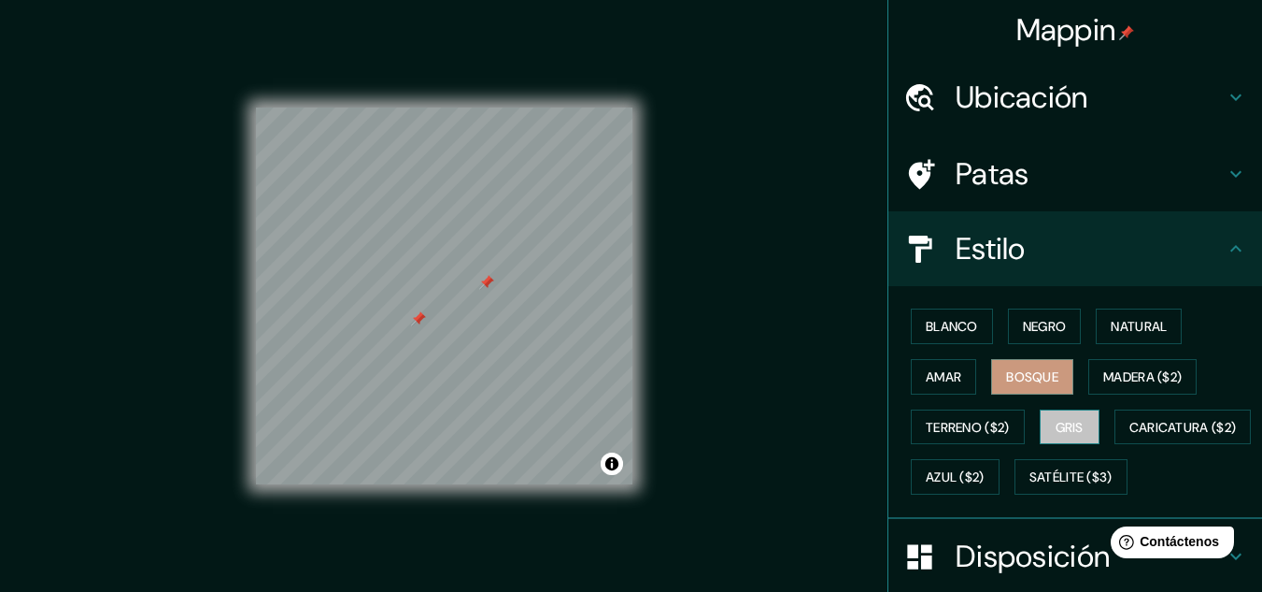
click at [1056, 424] on font "Gris" at bounding box center [1070, 427] width 28 height 17
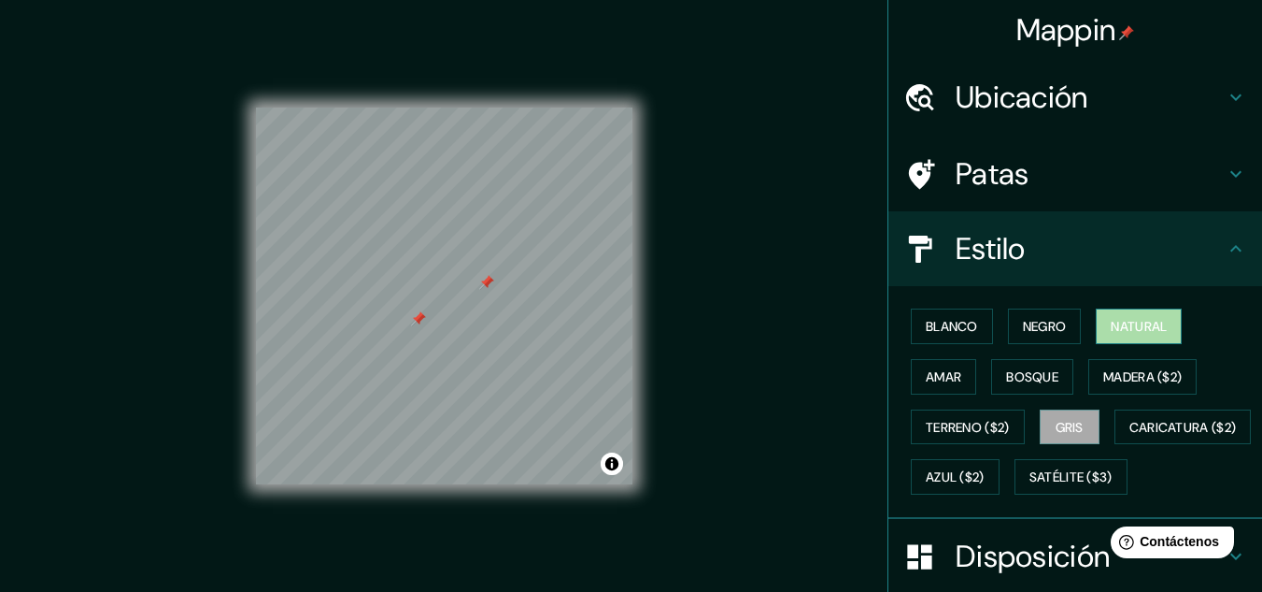
click at [1111, 333] on font "Natural" at bounding box center [1139, 326] width 56 height 17
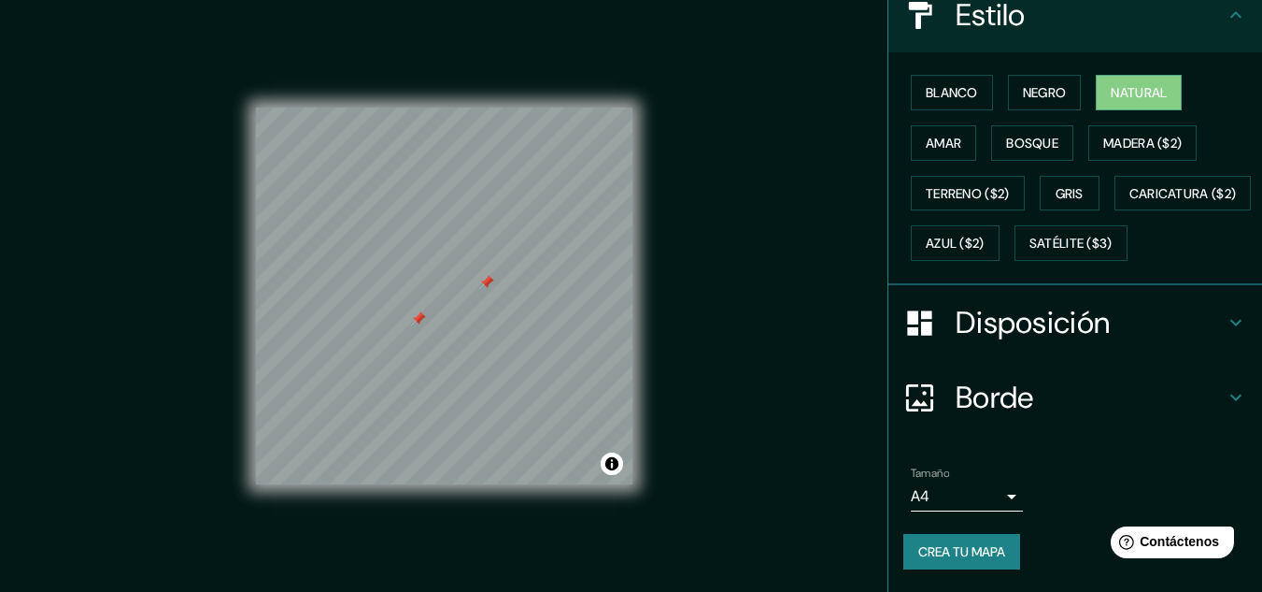
scroll to position [283, 0]
click at [983, 336] on font "Disposición" at bounding box center [1033, 322] width 154 height 39
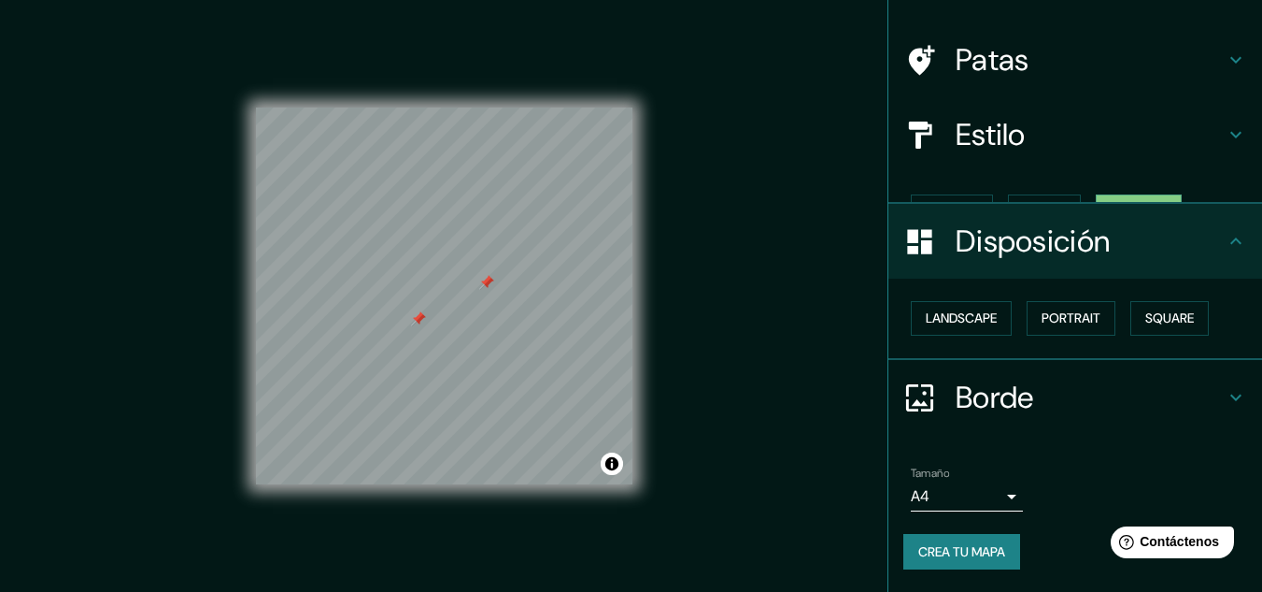
scroll to position [81, 0]
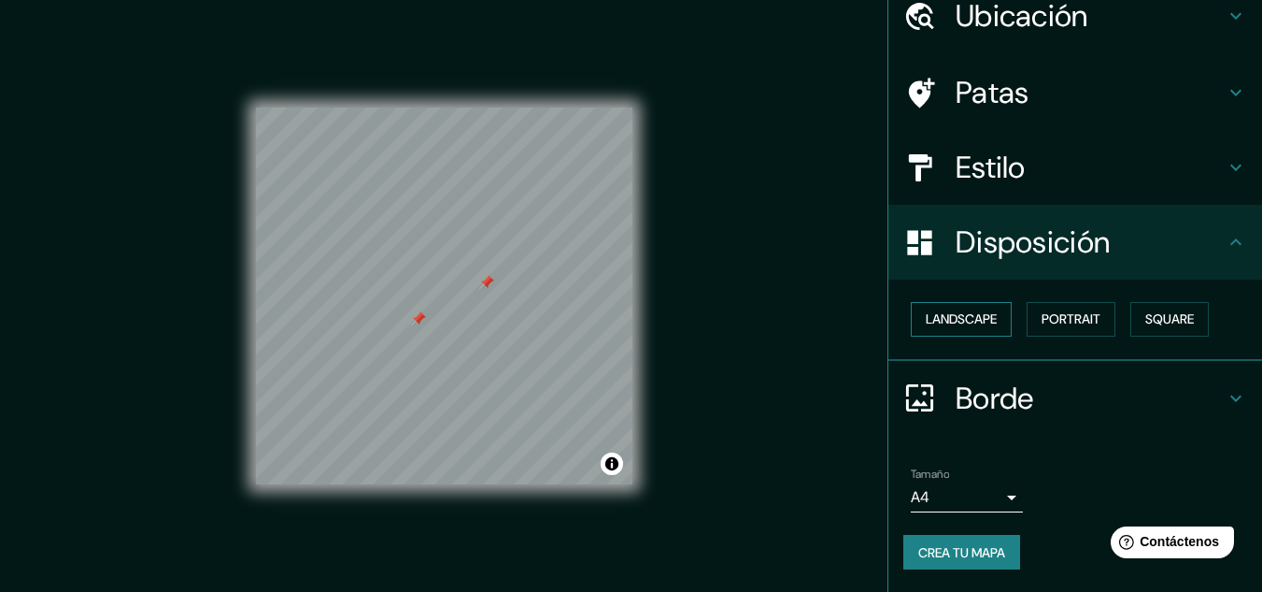
click at [938, 309] on button "Landscape" at bounding box center [961, 319] width 101 height 35
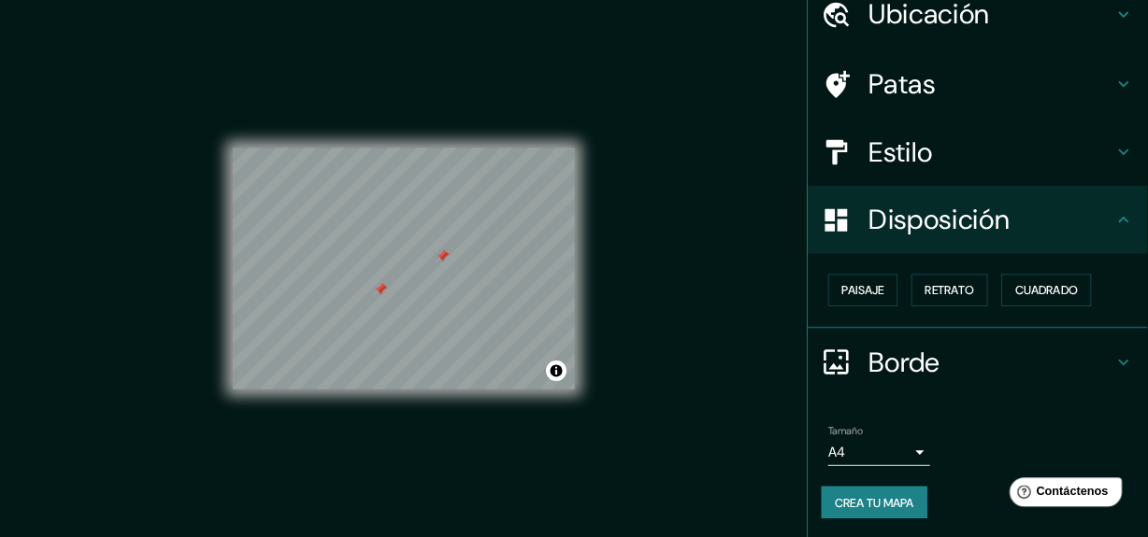
scroll to position [0, 0]
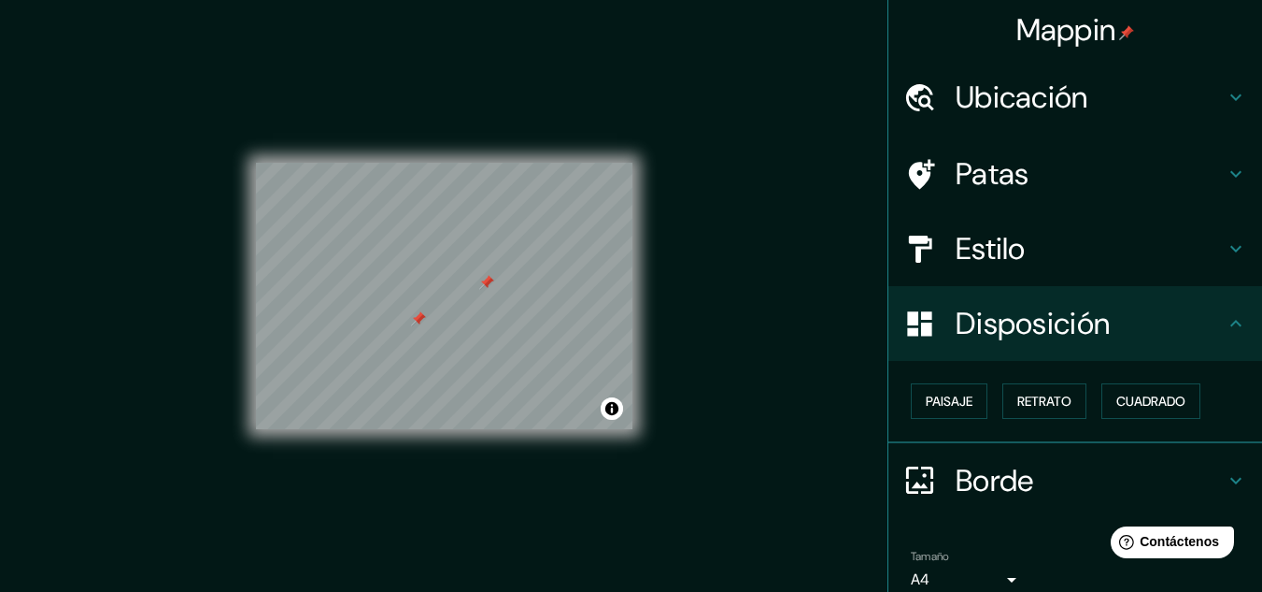
click at [992, 117] on div "Ubicación" at bounding box center [1076, 97] width 374 height 75
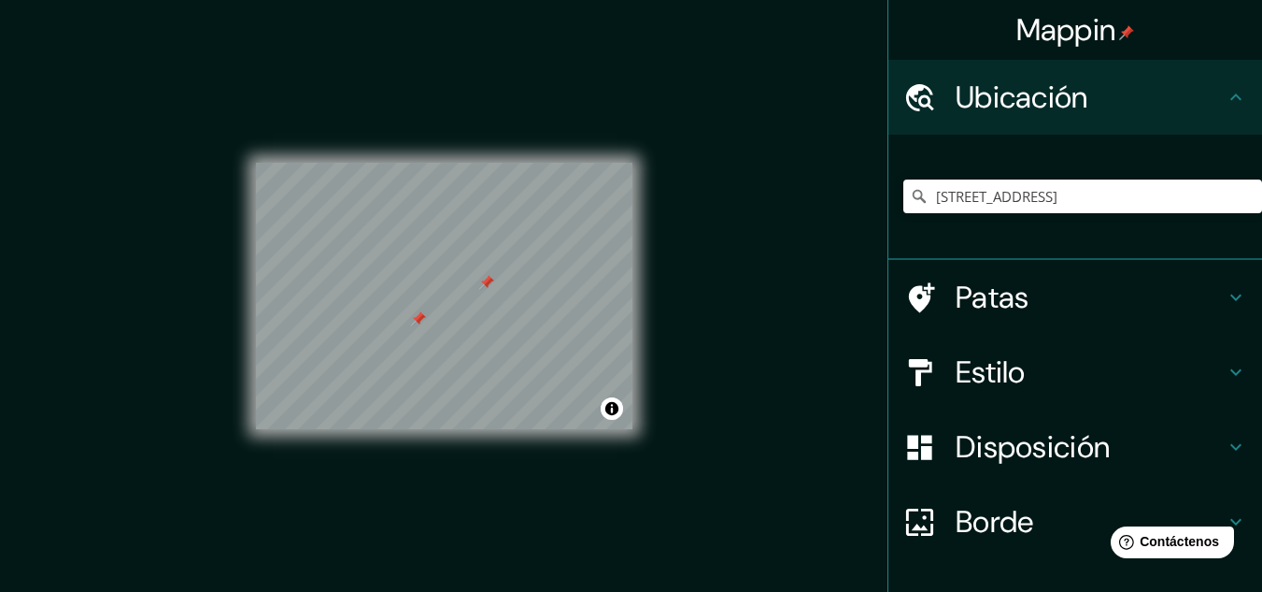
click at [1010, 362] on font "Estilo" at bounding box center [991, 371] width 70 height 39
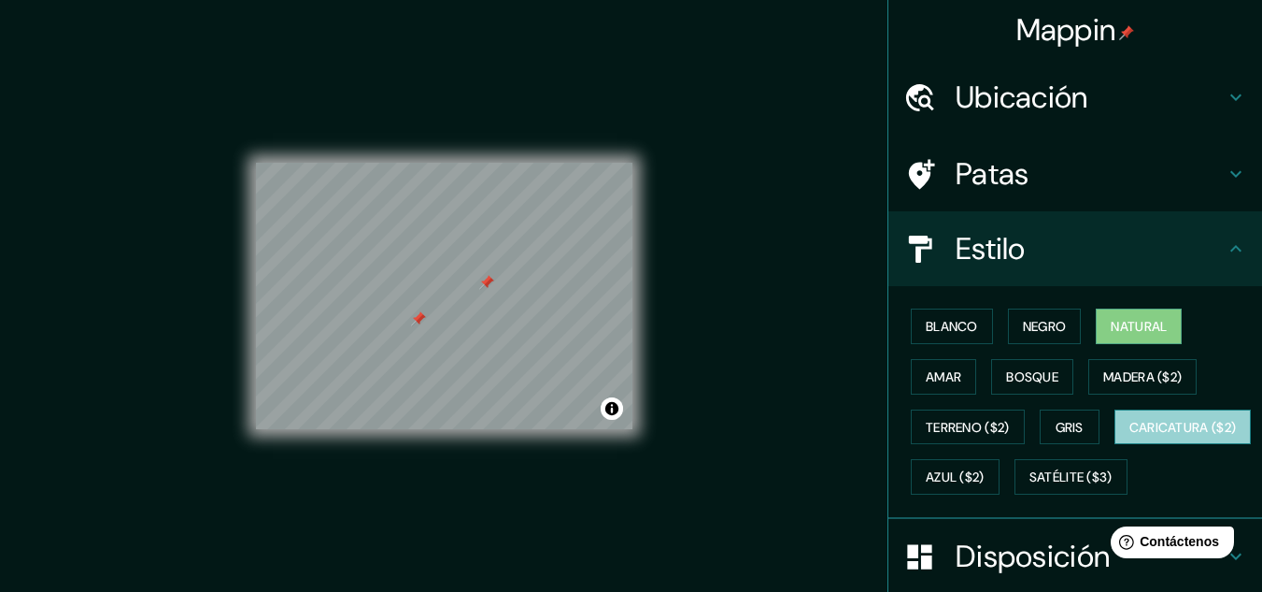
click at [1130, 439] on font "Caricatura ($2)" at bounding box center [1183, 427] width 107 height 24
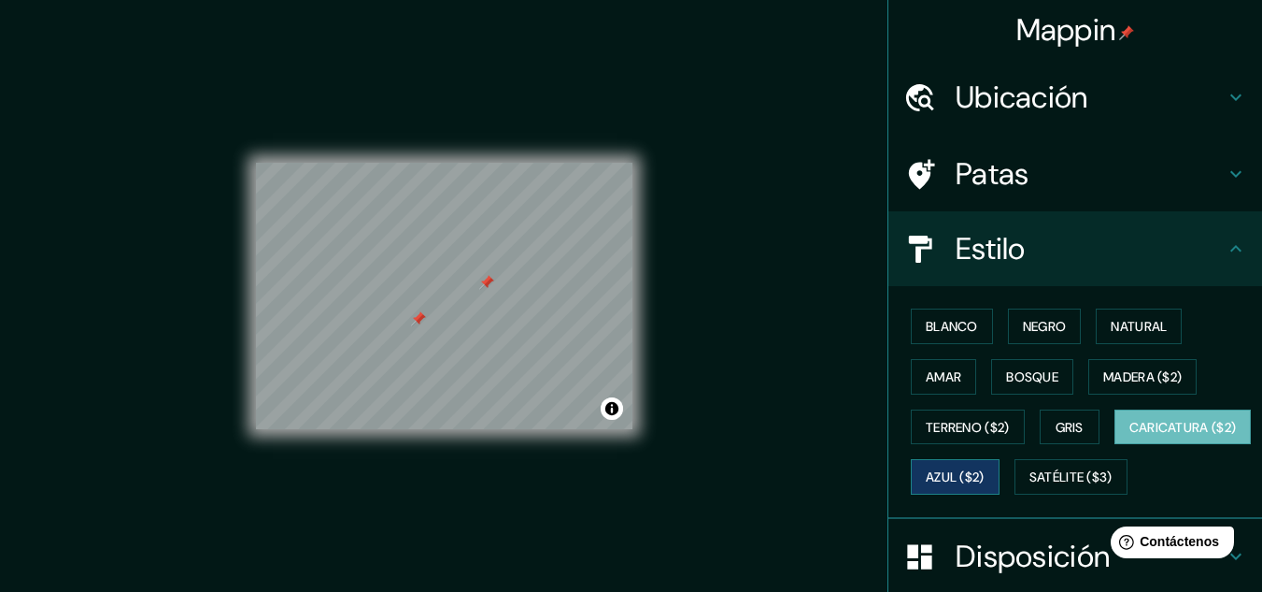
click at [985, 483] on font "Azul ($2)" at bounding box center [955, 477] width 59 height 17
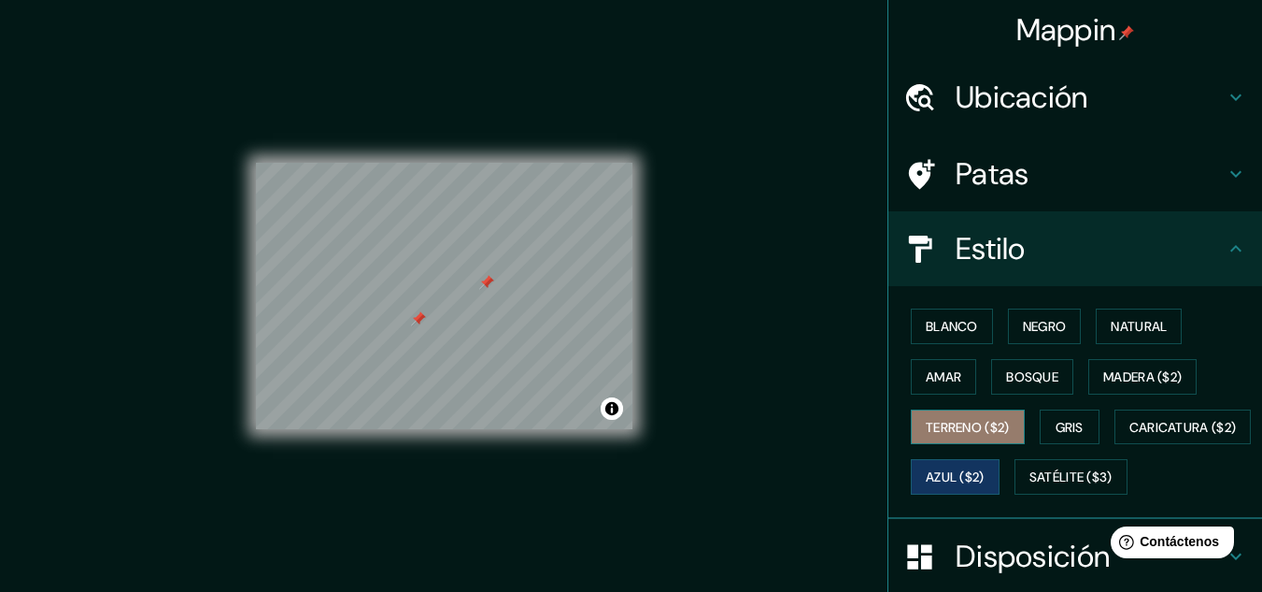
click at [991, 426] on font "Terreno ($2)" at bounding box center [968, 427] width 84 height 17
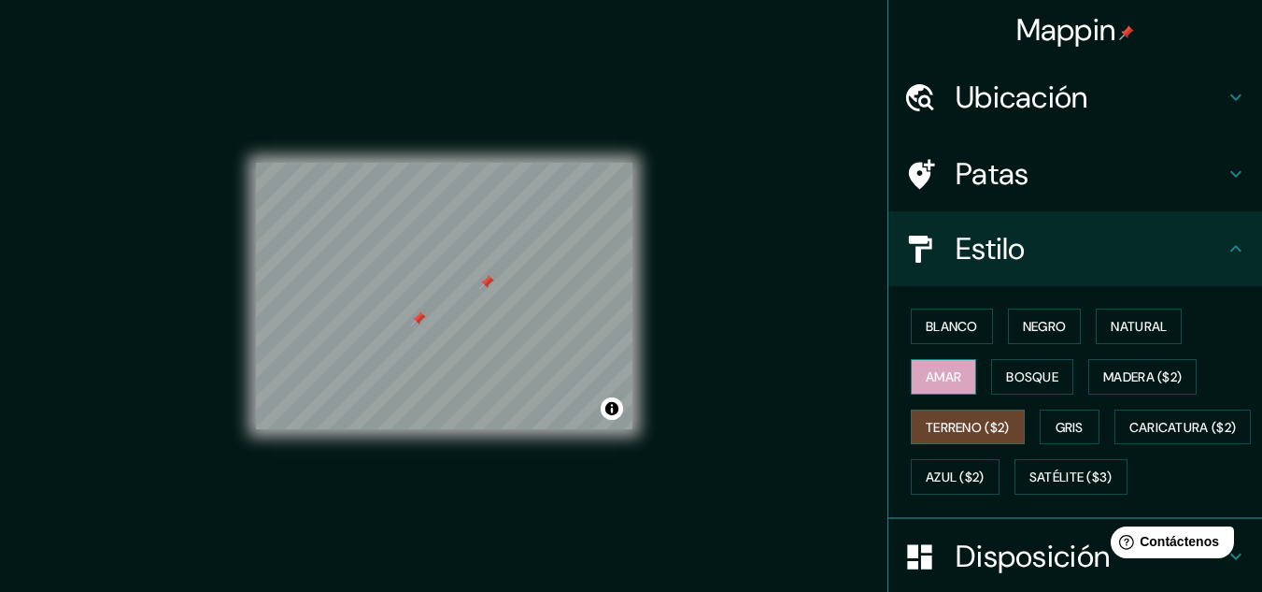
click at [933, 368] on font "Amar" at bounding box center [944, 376] width 36 height 17
click at [928, 324] on font "Blanco" at bounding box center [952, 326] width 52 height 17
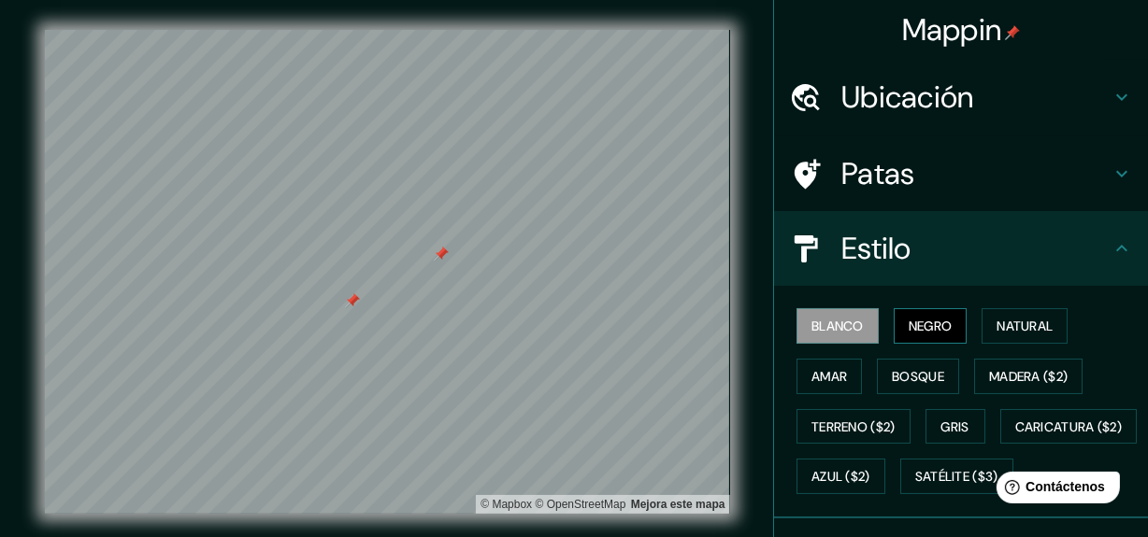
click at [914, 327] on font "Negro" at bounding box center [930, 326] width 44 height 17
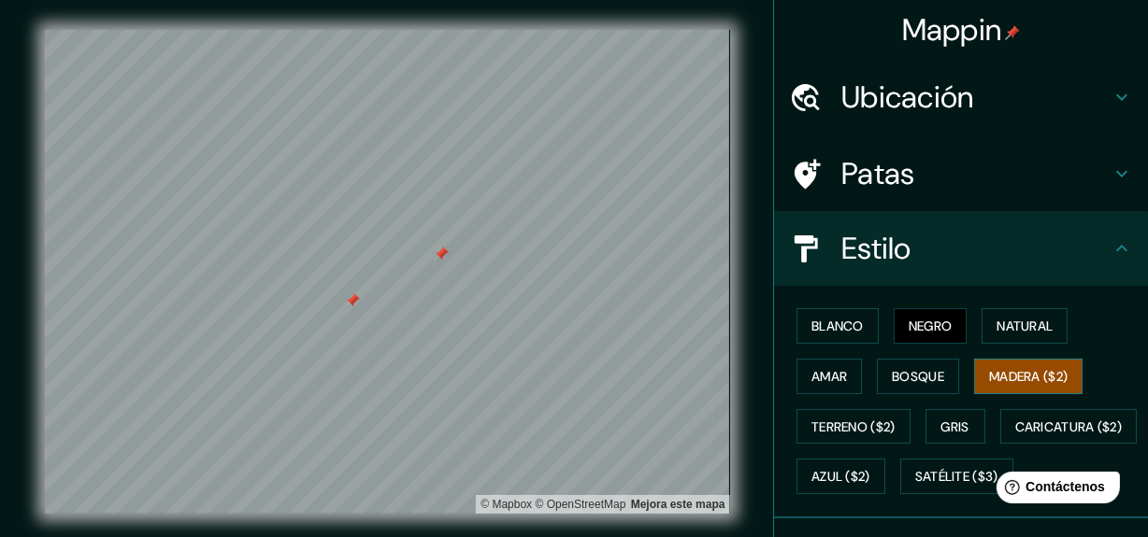
click at [1052, 374] on font "Madera ($2)" at bounding box center [1028, 376] width 78 height 17
click at [926, 369] on font "Bosque" at bounding box center [918, 376] width 52 height 17
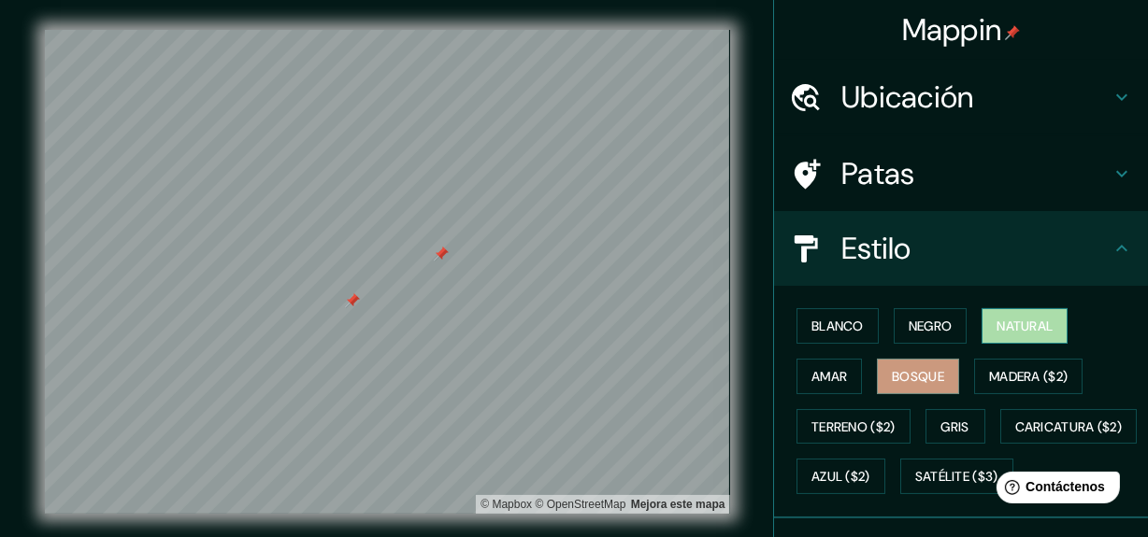
click at [1006, 328] on font "Natural" at bounding box center [1024, 326] width 56 height 17
click at [923, 369] on font "Bosque" at bounding box center [918, 376] width 52 height 17
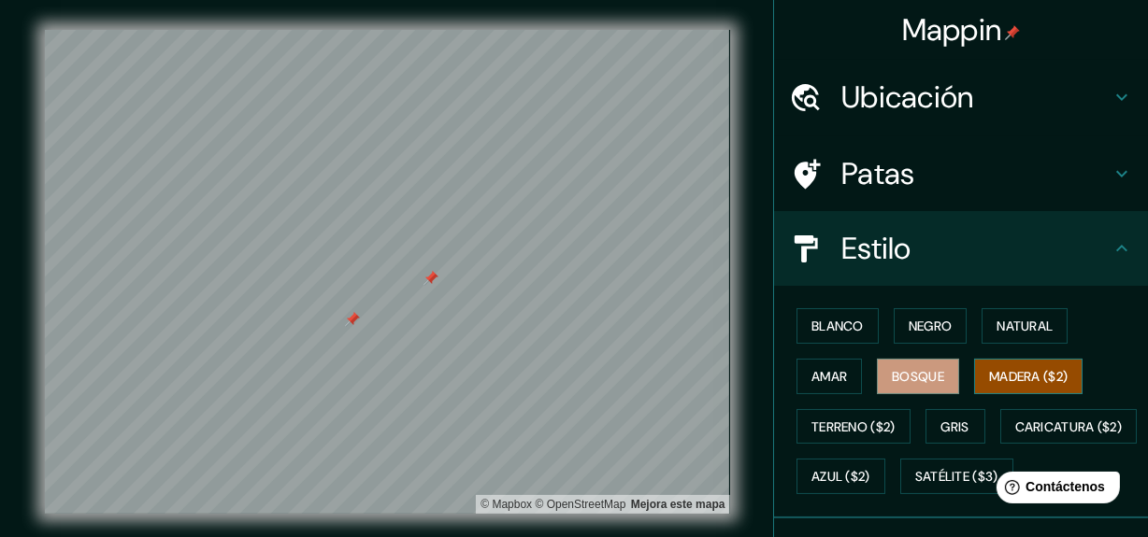
click at [1012, 380] on font "Madera ($2)" at bounding box center [1028, 376] width 78 height 17
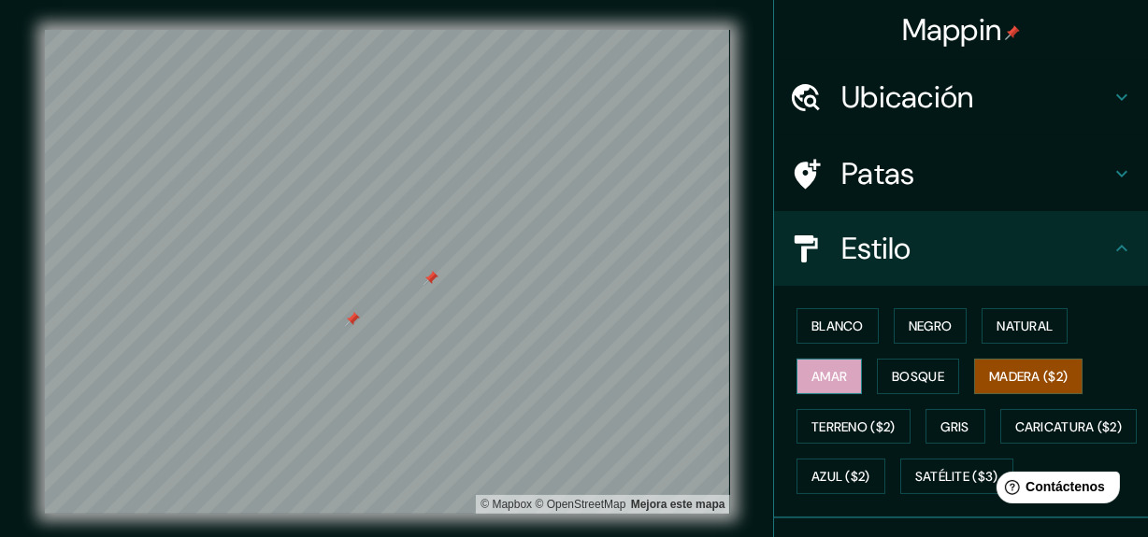
click at [825, 378] on font "Amar" at bounding box center [829, 376] width 36 height 17
click at [893, 167] on font "Patas" at bounding box center [878, 173] width 74 height 39
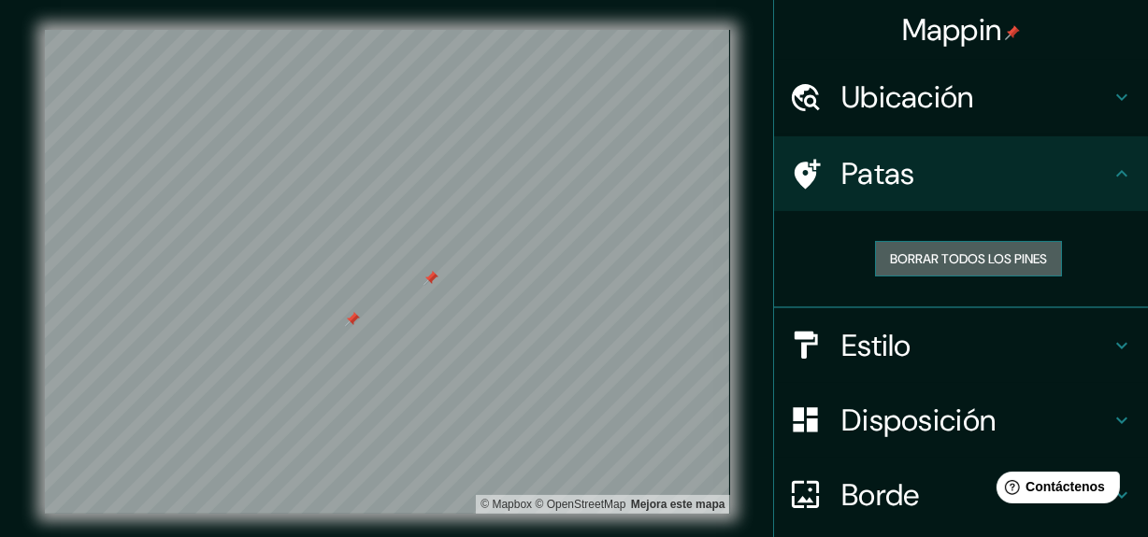
click at [931, 251] on font "Borrar todos los pines" at bounding box center [968, 258] width 157 height 17
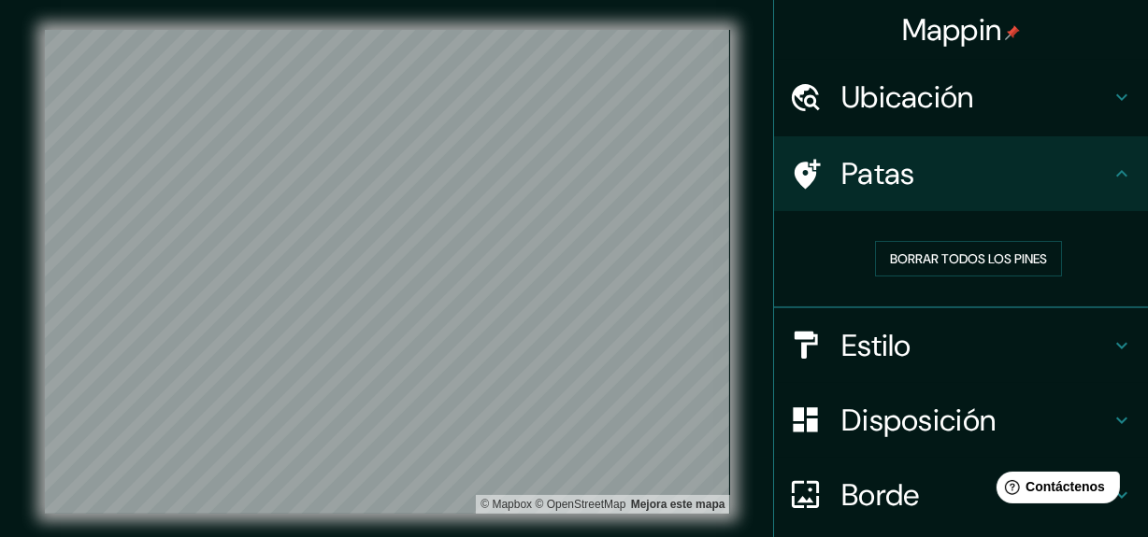
click at [1092, 383] on div "Disposición" at bounding box center [961, 420] width 374 height 75
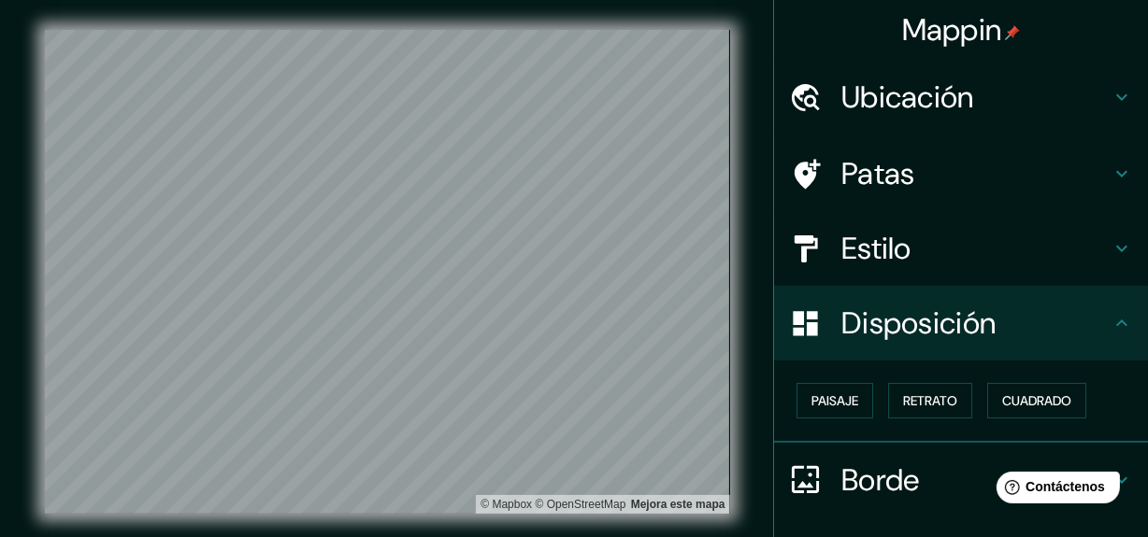
click at [991, 257] on h4 "Estilo" at bounding box center [975, 248] width 269 height 37
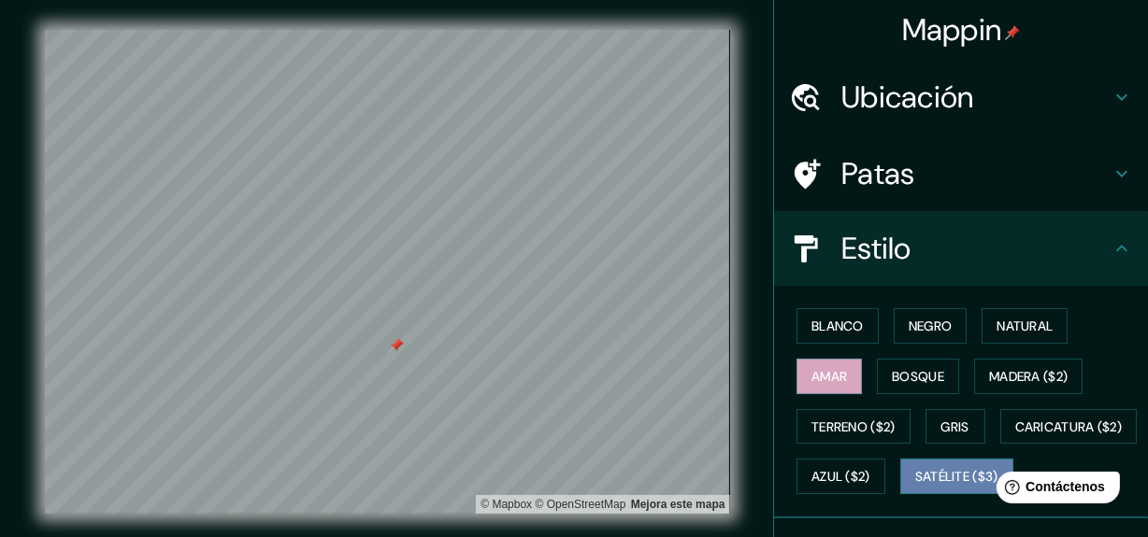
click at [915, 486] on font "Satélite ($3)" at bounding box center [956, 477] width 83 height 17
